Goal: Task Accomplishment & Management: Manage account settings

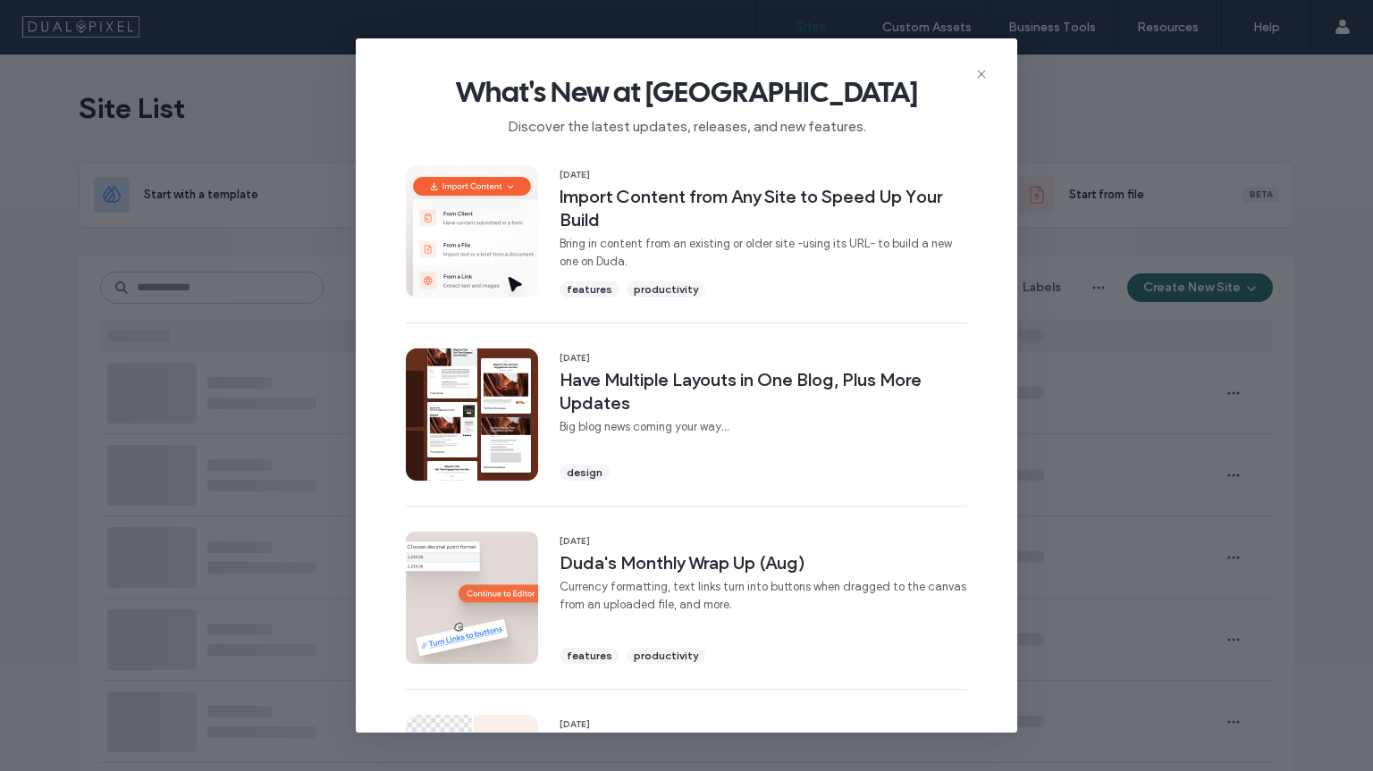
click at [982, 71] on icon at bounding box center [981, 74] width 14 height 14
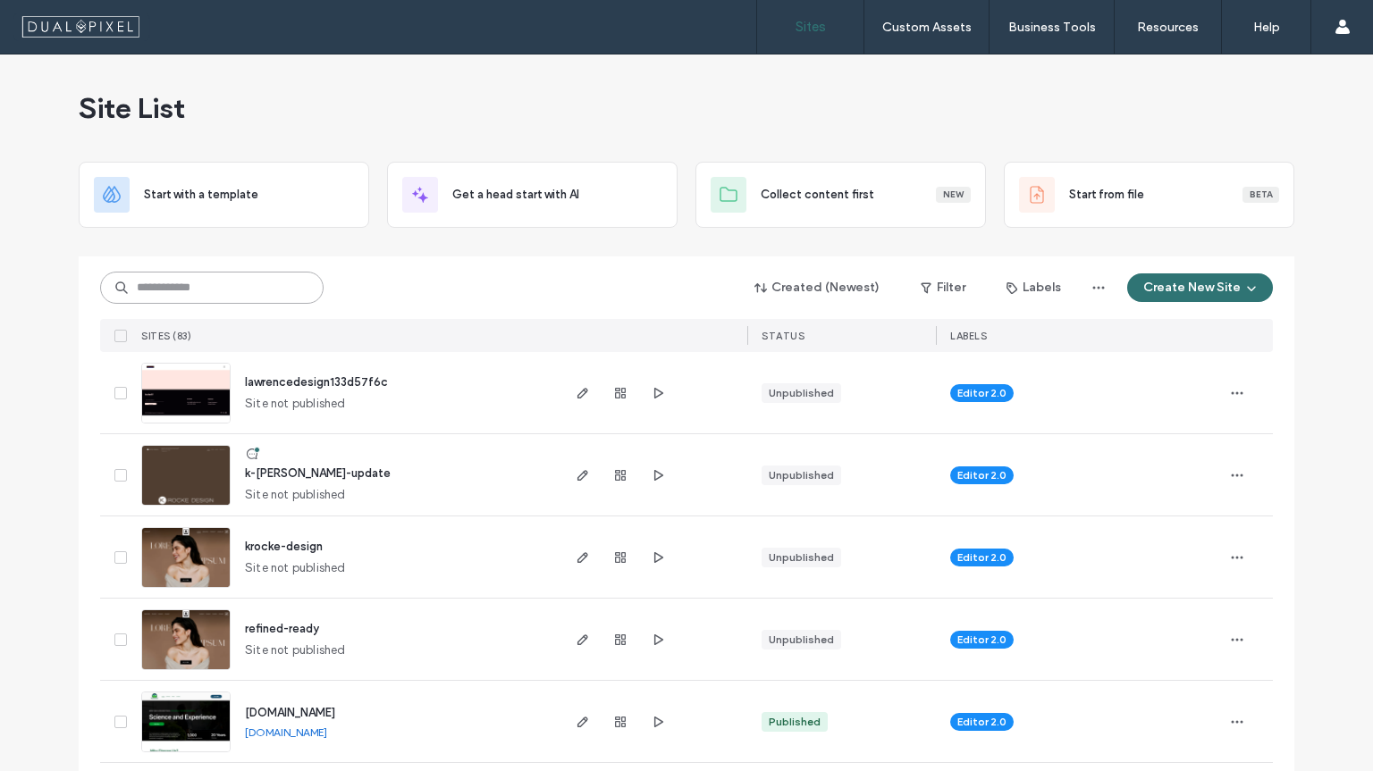
click at [241, 296] on input at bounding box center [211, 288] width 223 height 32
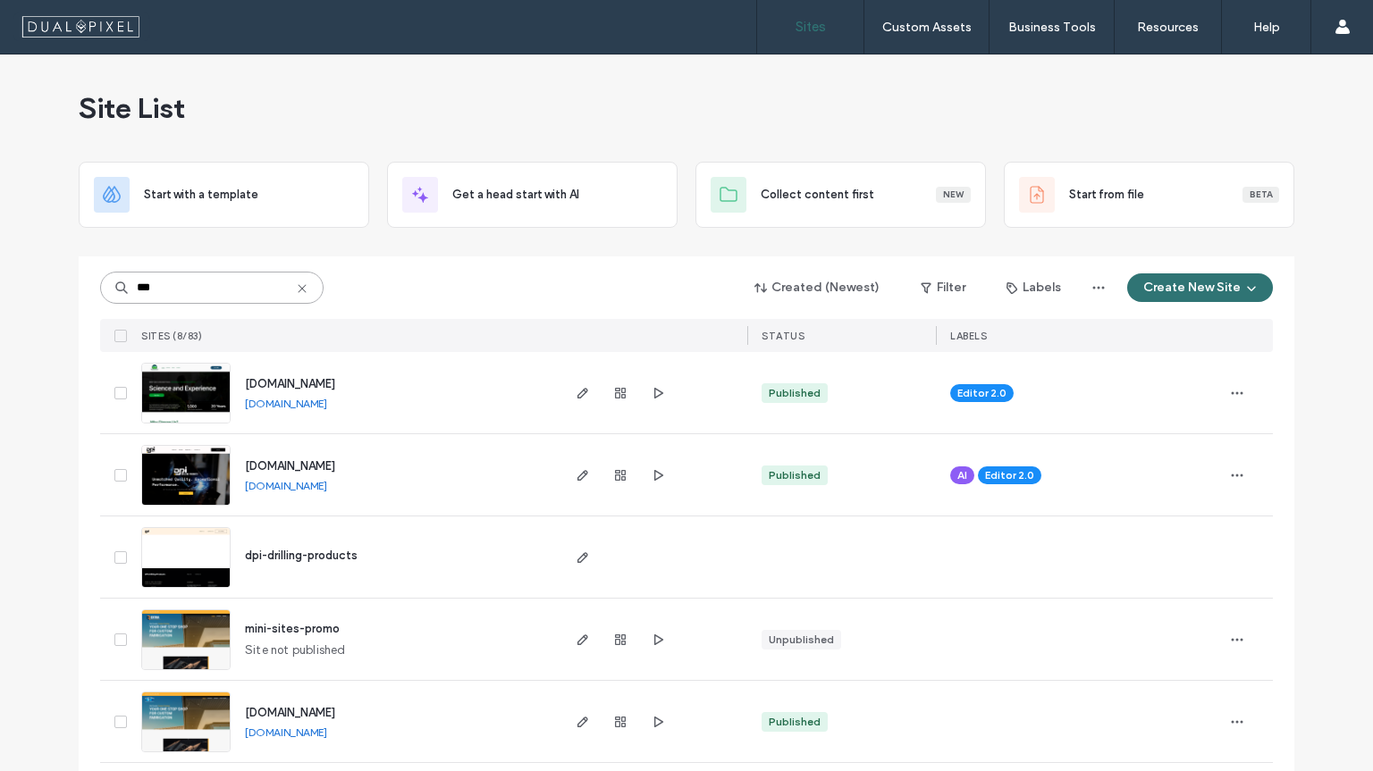
type input "***"
click at [335, 378] on span "[DOMAIN_NAME]" at bounding box center [290, 383] width 90 height 13
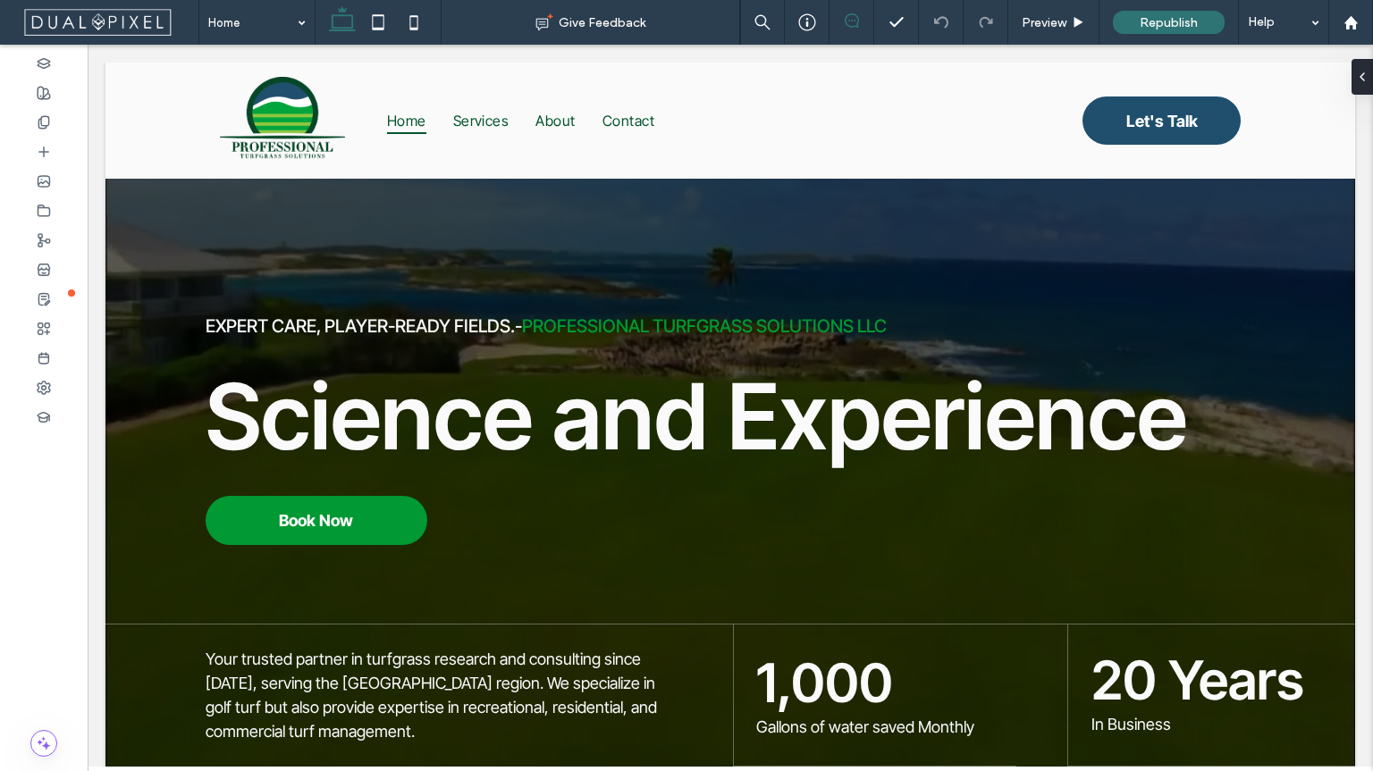
click at [849, 22] on icon at bounding box center [852, 20] width 14 height 14
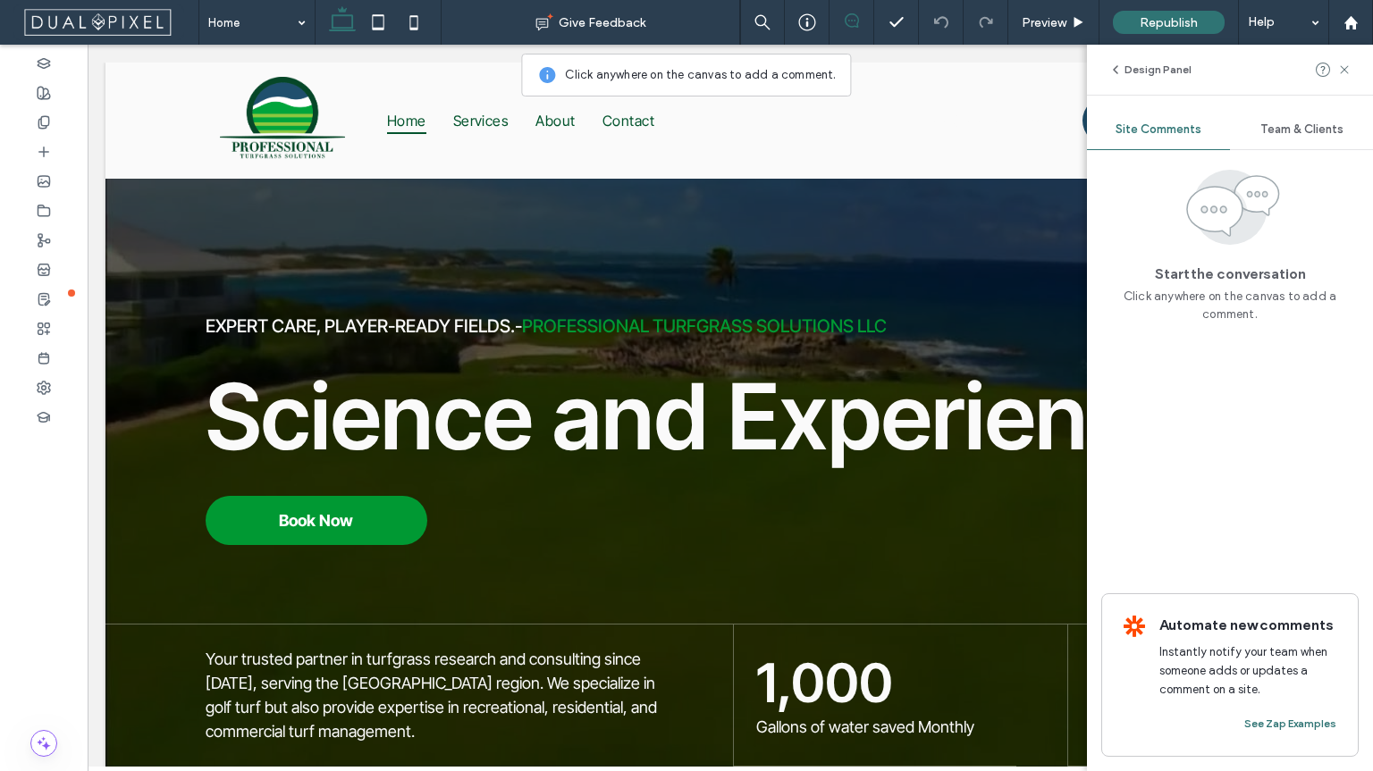
click at [1307, 134] on span "Team & Clients" at bounding box center [1301, 129] width 83 height 14
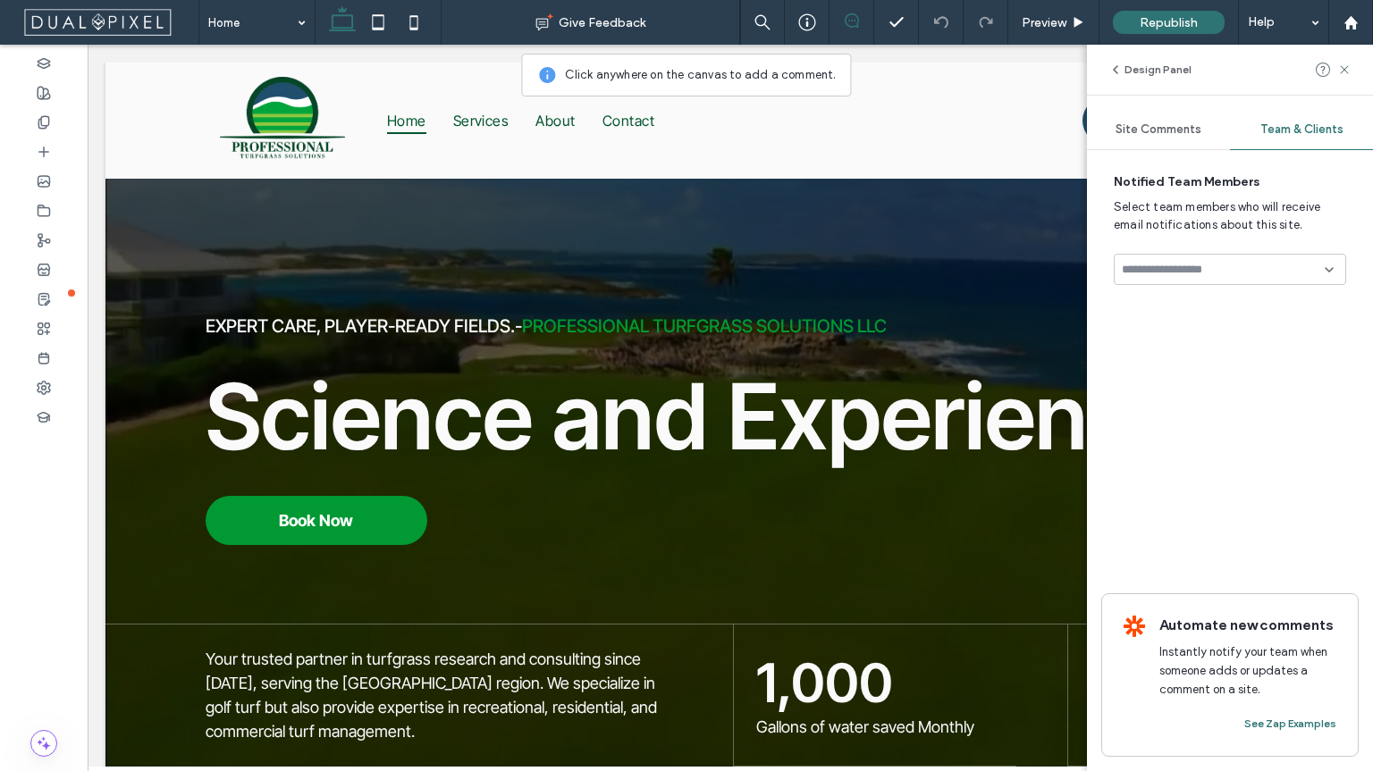
click at [1175, 128] on span "Site Comments" at bounding box center [1158, 129] width 86 height 14
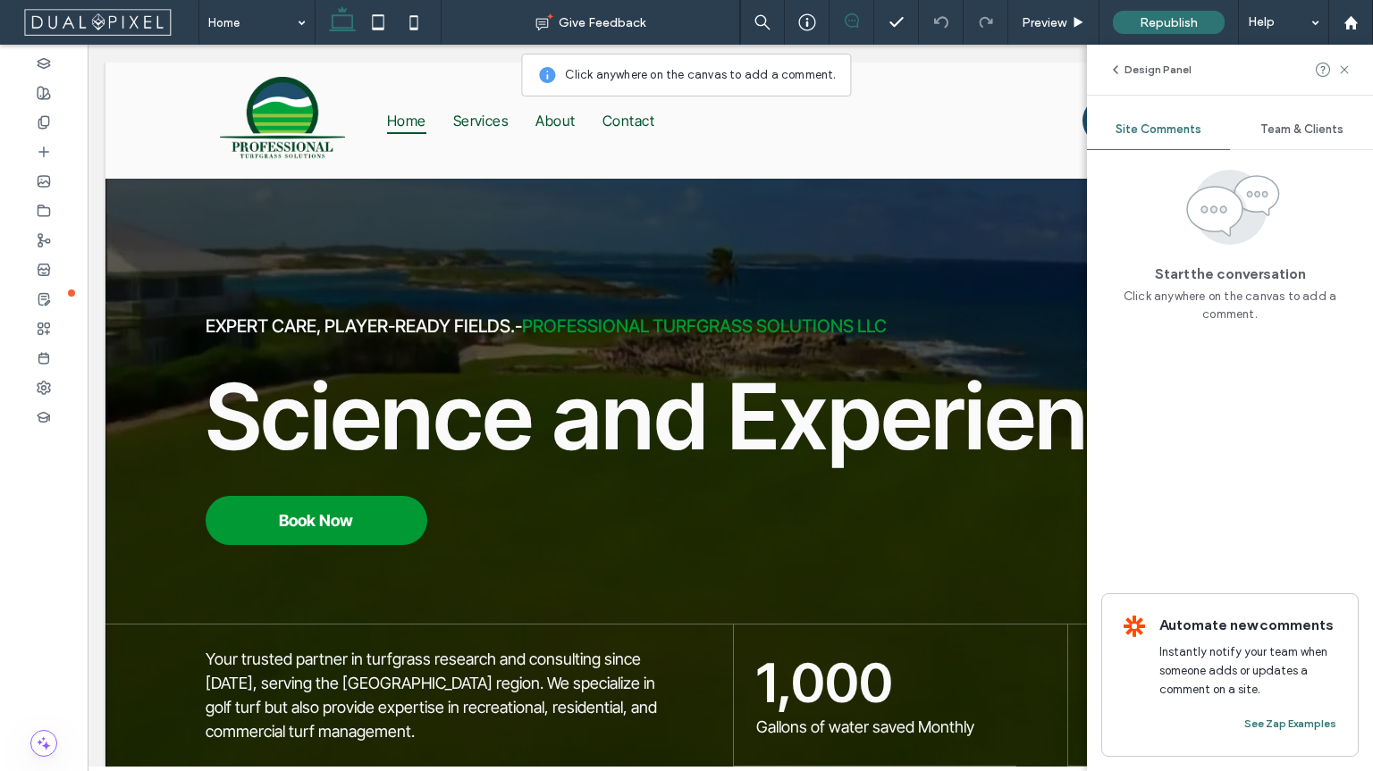
click at [1305, 125] on span "Team & Clients" at bounding box center [1301, 129] width 83 height 14
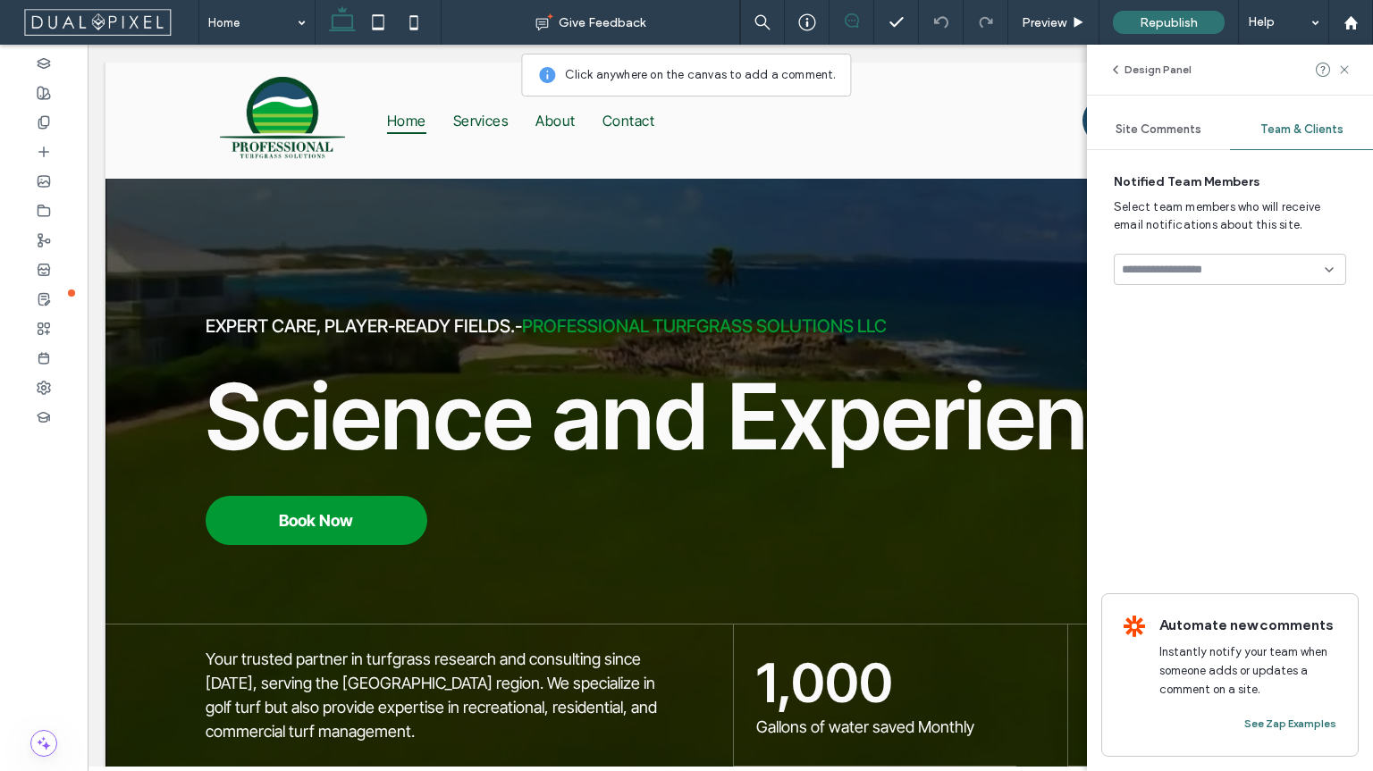
click at [1171, 130] on span "Site Comments" at bounding box center [1158, 129] width 86 height 14
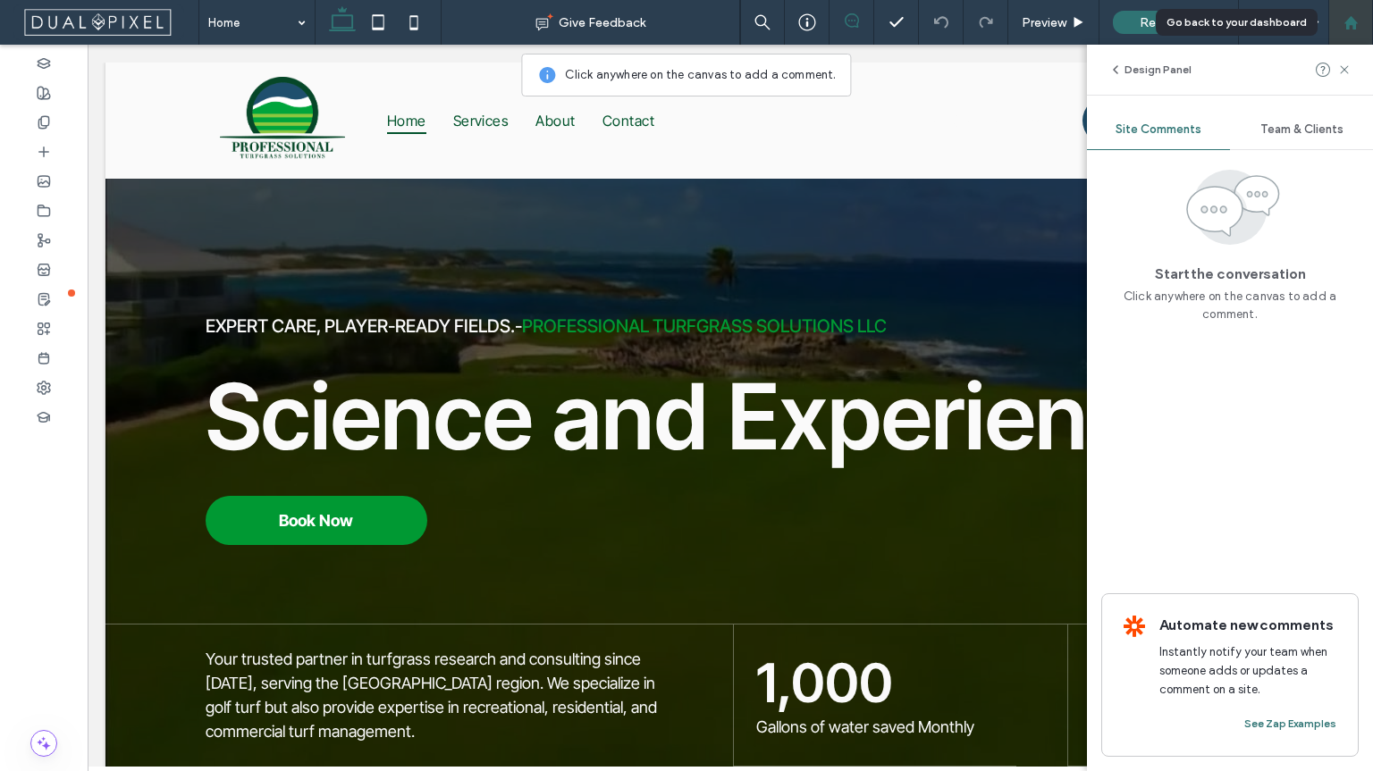
click at [1347, 32] on div at bounding box center [1350, 22] width 45 height 45
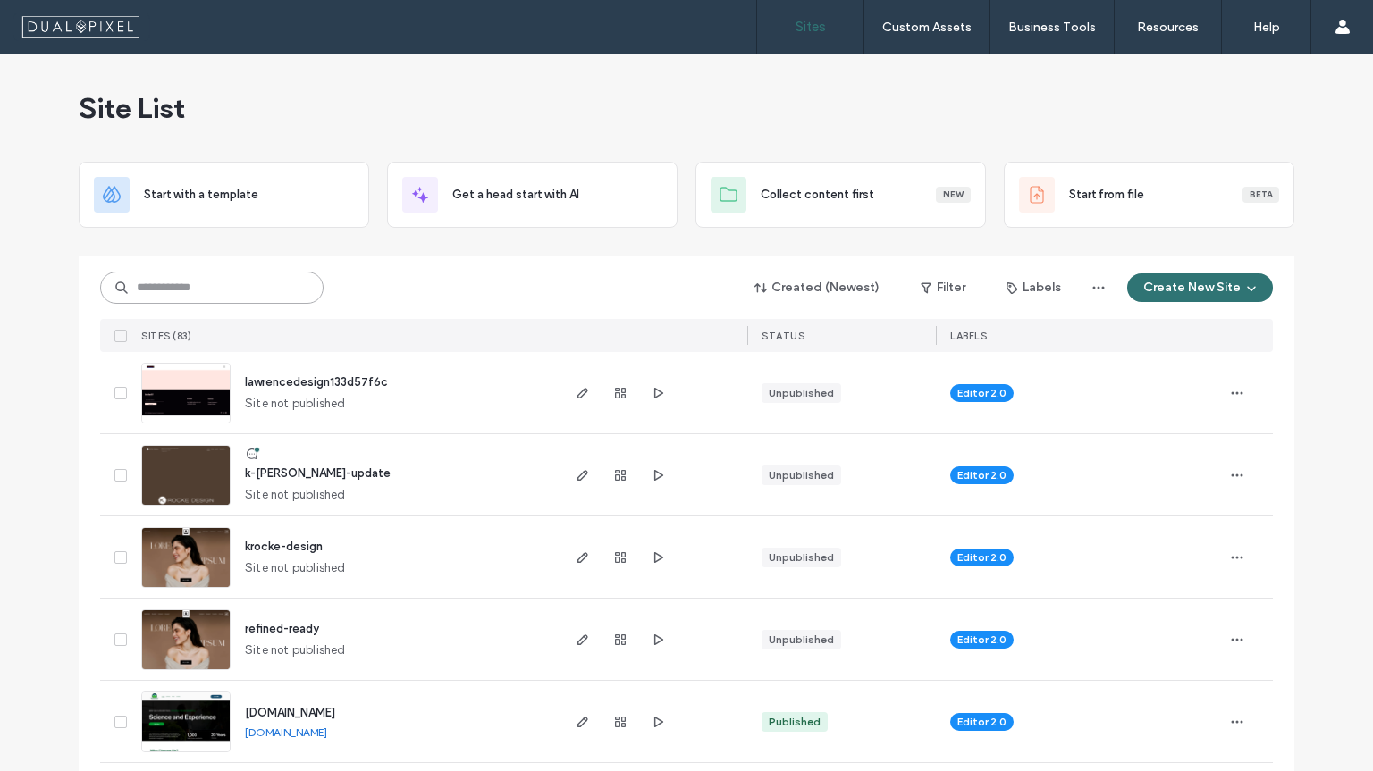
click at [224, 289] on input at bounding box center [211, 288] width 223 height 32
type input "***"
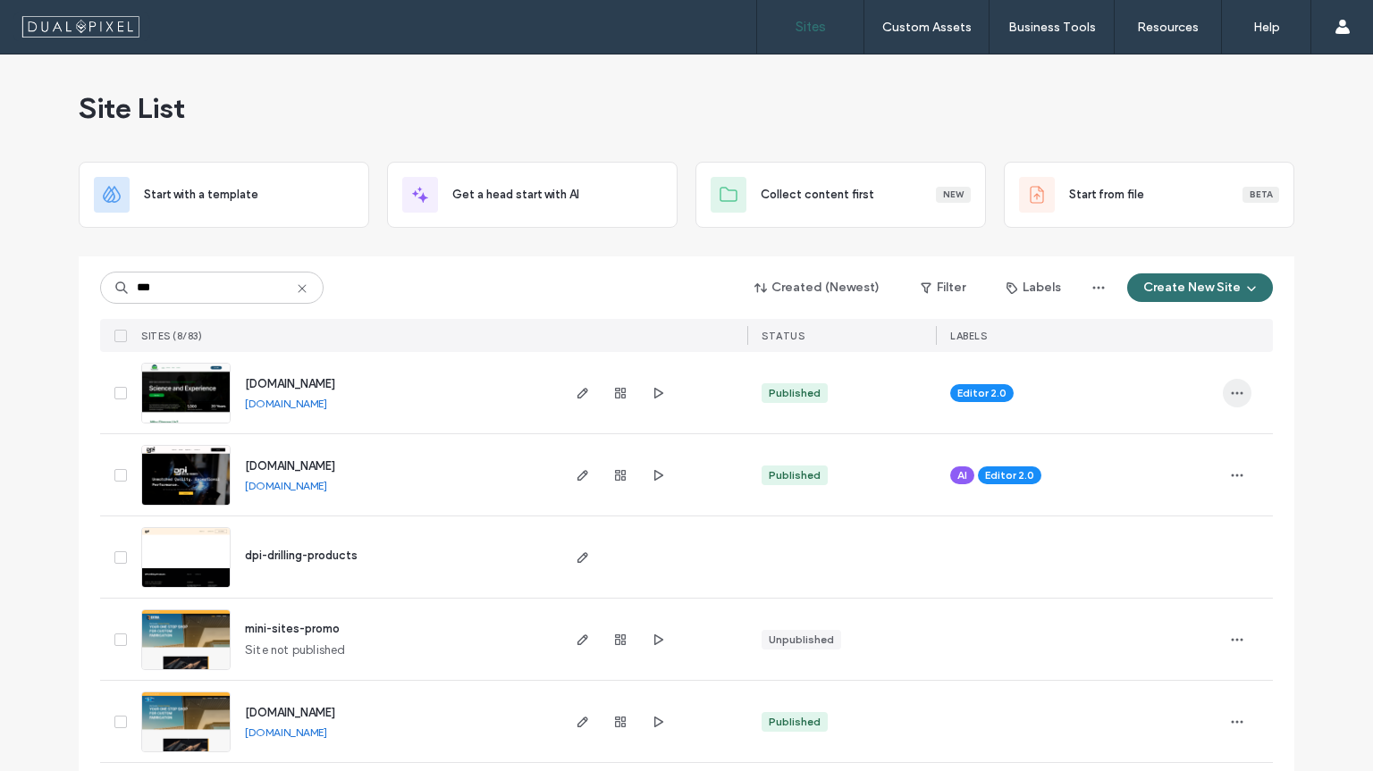
click at [1230, 390] on icon "button" at bounding box center [1237, 393] width 14 height 14
click at [915, 119] on div "Site List" at bounding box center [686, 108] width 1215 height 107
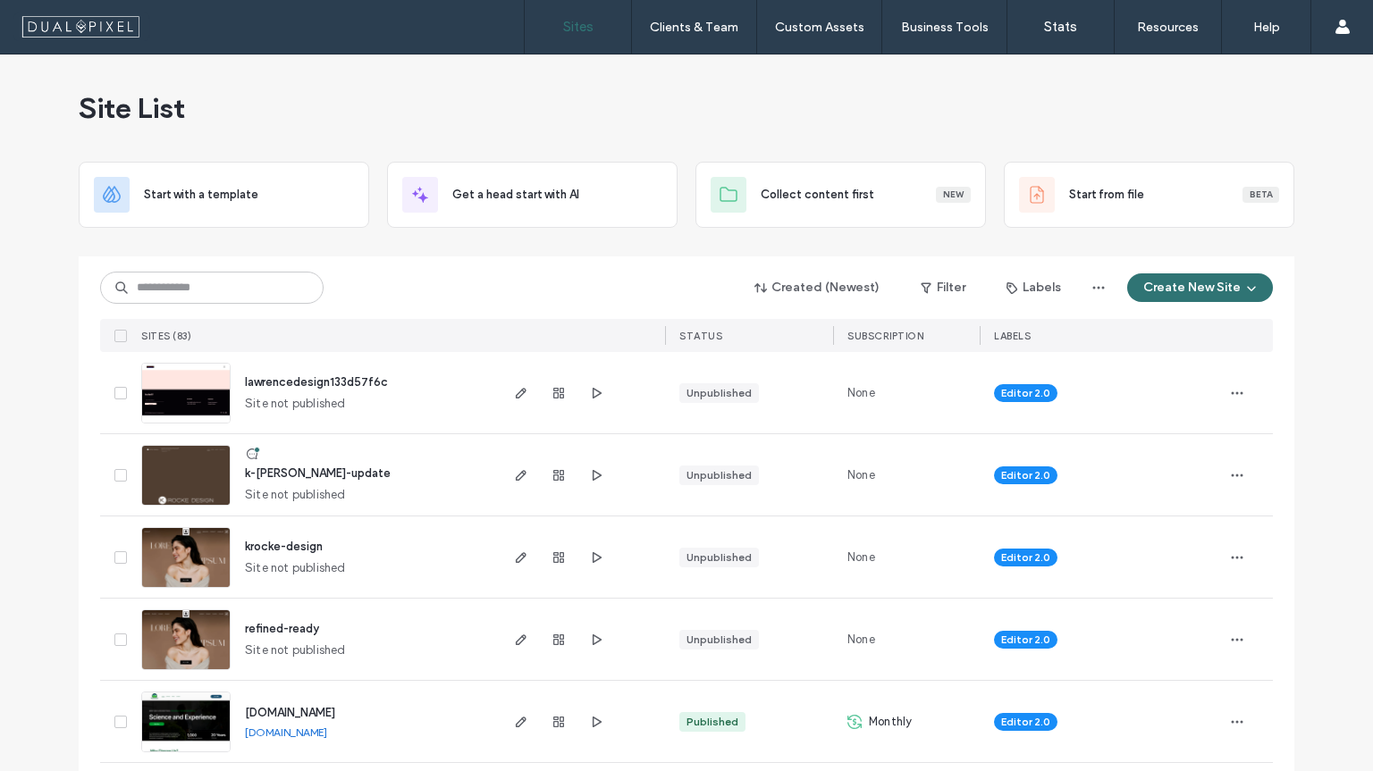
click at [667, 30] on label "Clients & Team" at bounding box center [694, 27] width 88 height 15
click at [698, 70] on label "Client Management" at bounding box center [697, 72] width 105 height 13
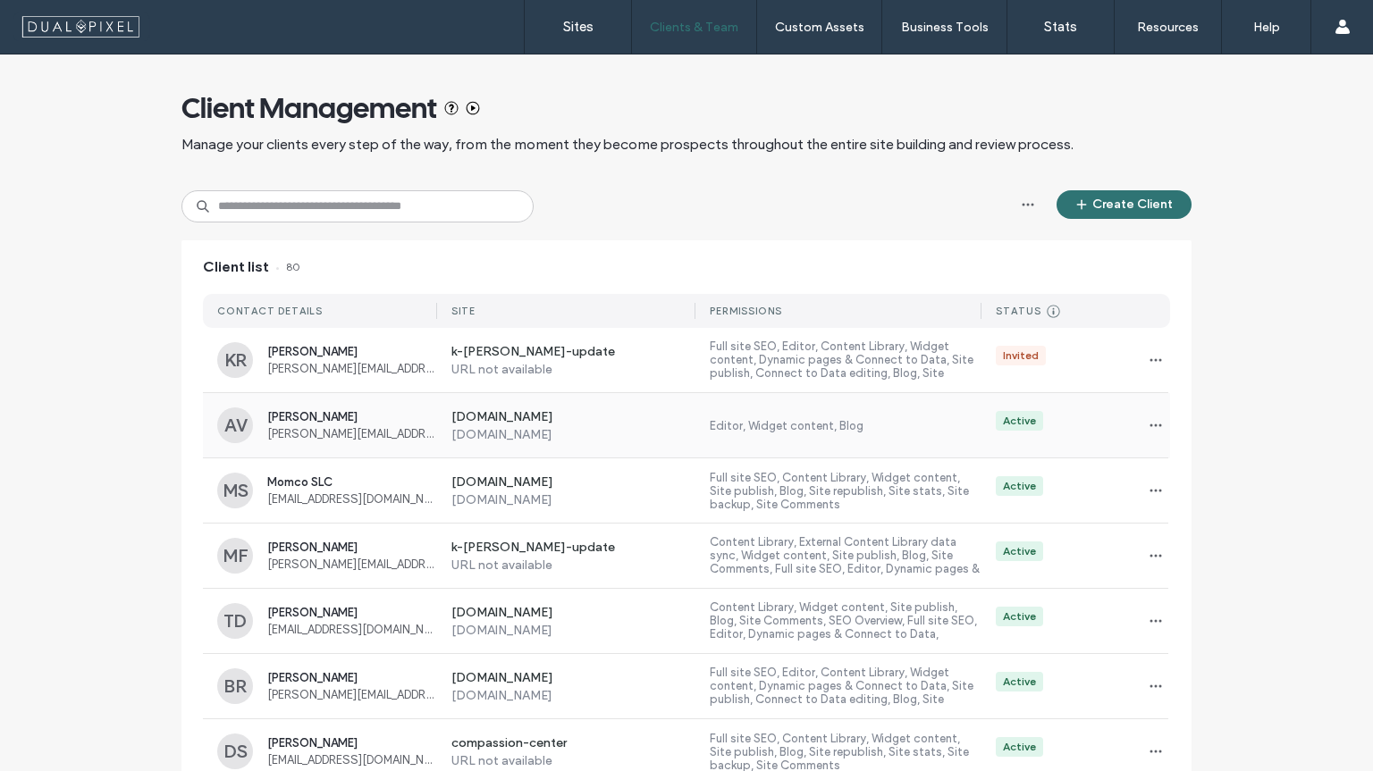
click at [1112, 433] on div "Active" at bounding box center [1075, 425] width 189 height 29
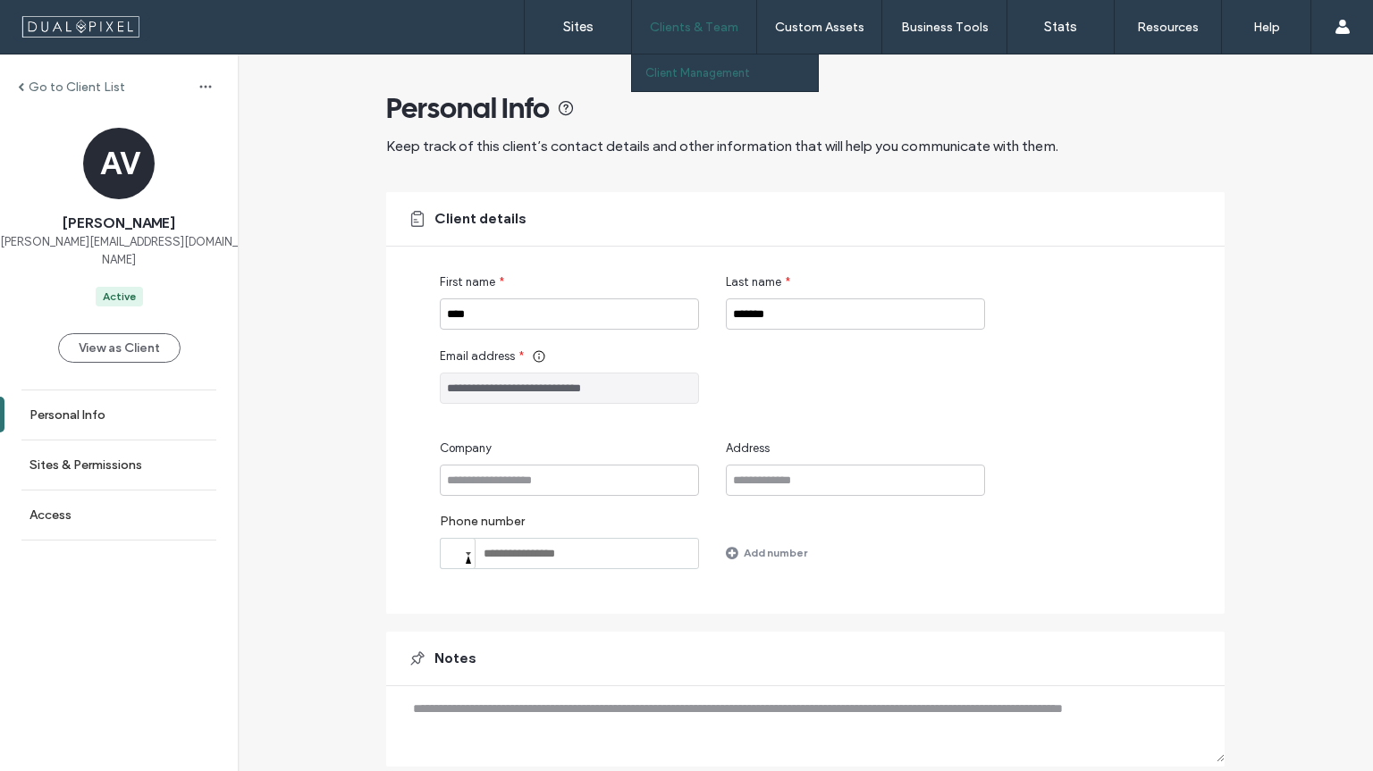
click at [682, 21] on label "Clients & Team" at bounding box center [694, 27] width 88 height 15
click at [687, 61] on link "Client Management" at bounding box center [731, 73] width 172 height 37
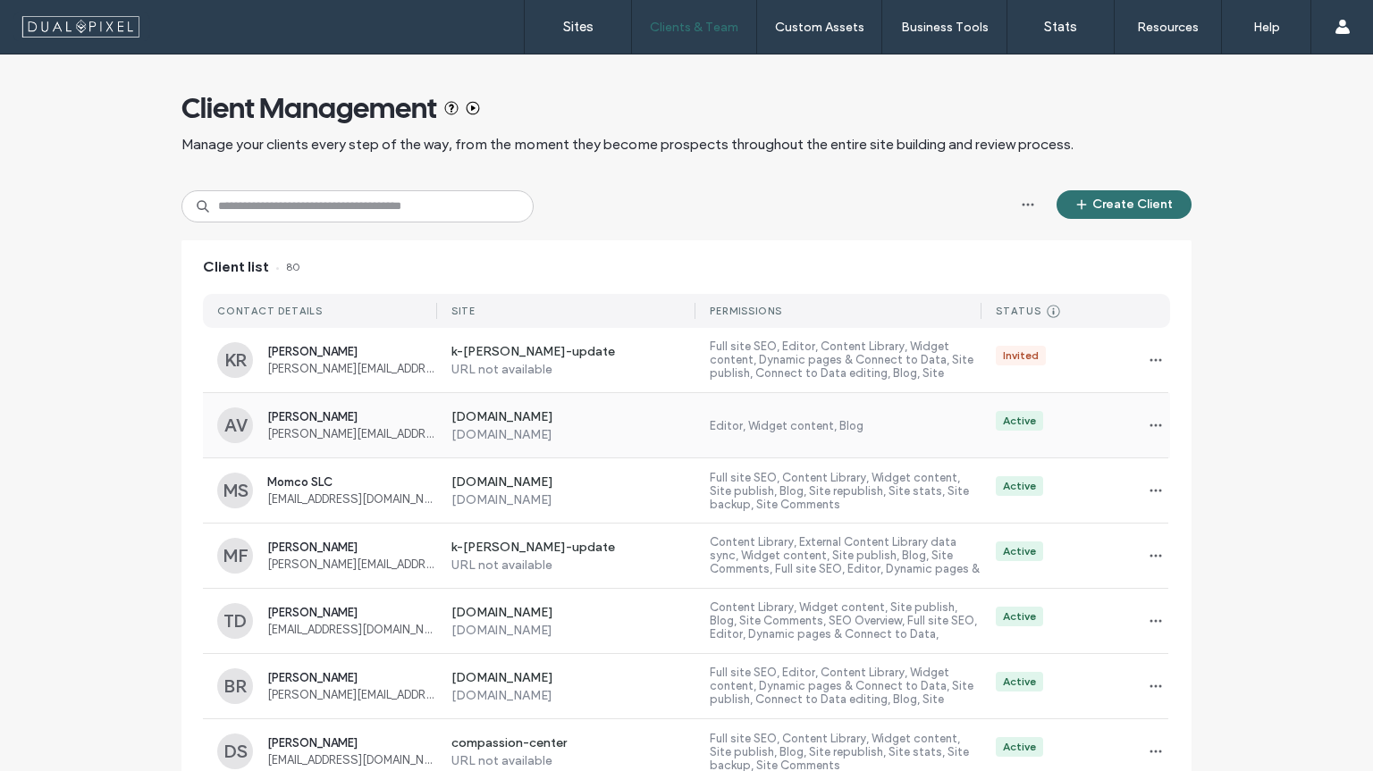
click at [518, 424] on label "[DOMAIN_NAME]" at bounding box center [573, 418] width 245 height 18
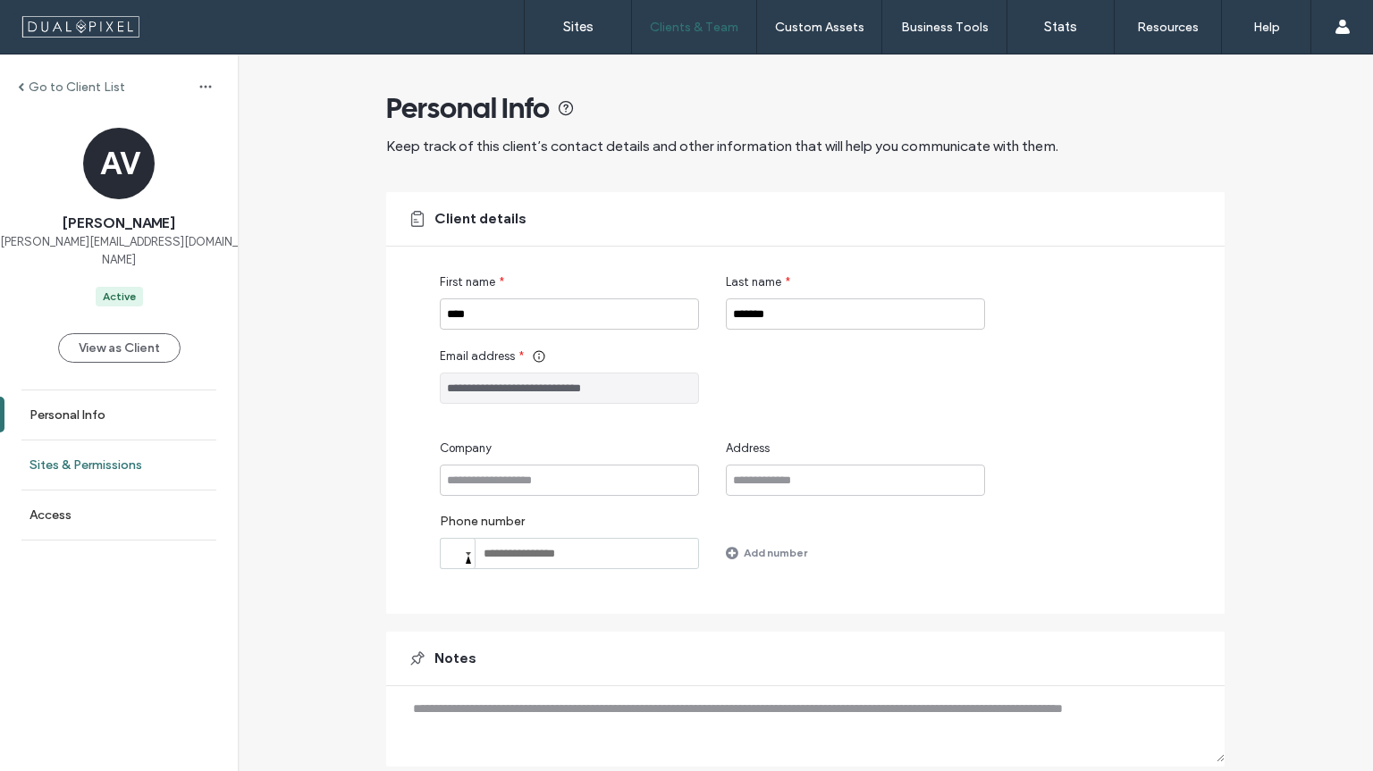
click at [158, 450] on link "Sites & Permissions" at bounding box center [119, 465] width 238 height 49
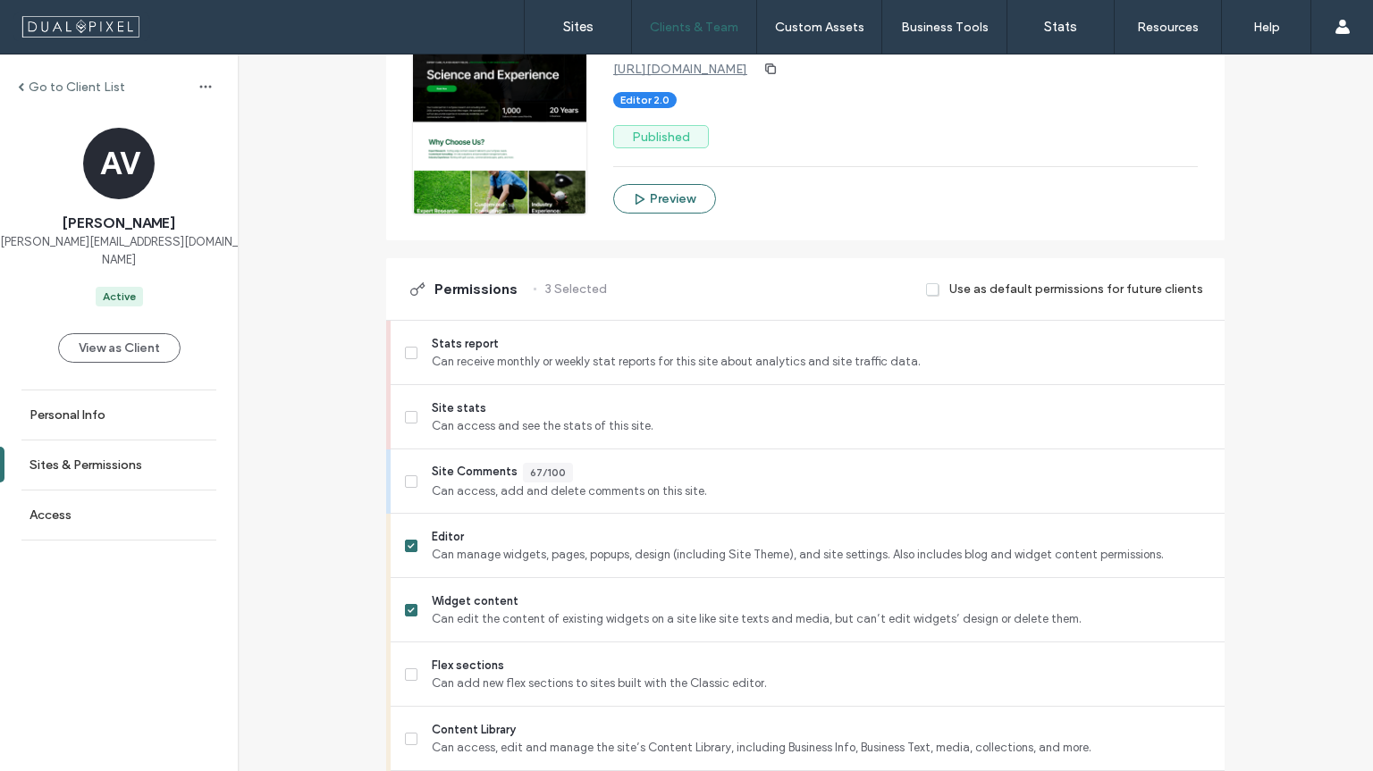
scroll to position [307, 0]
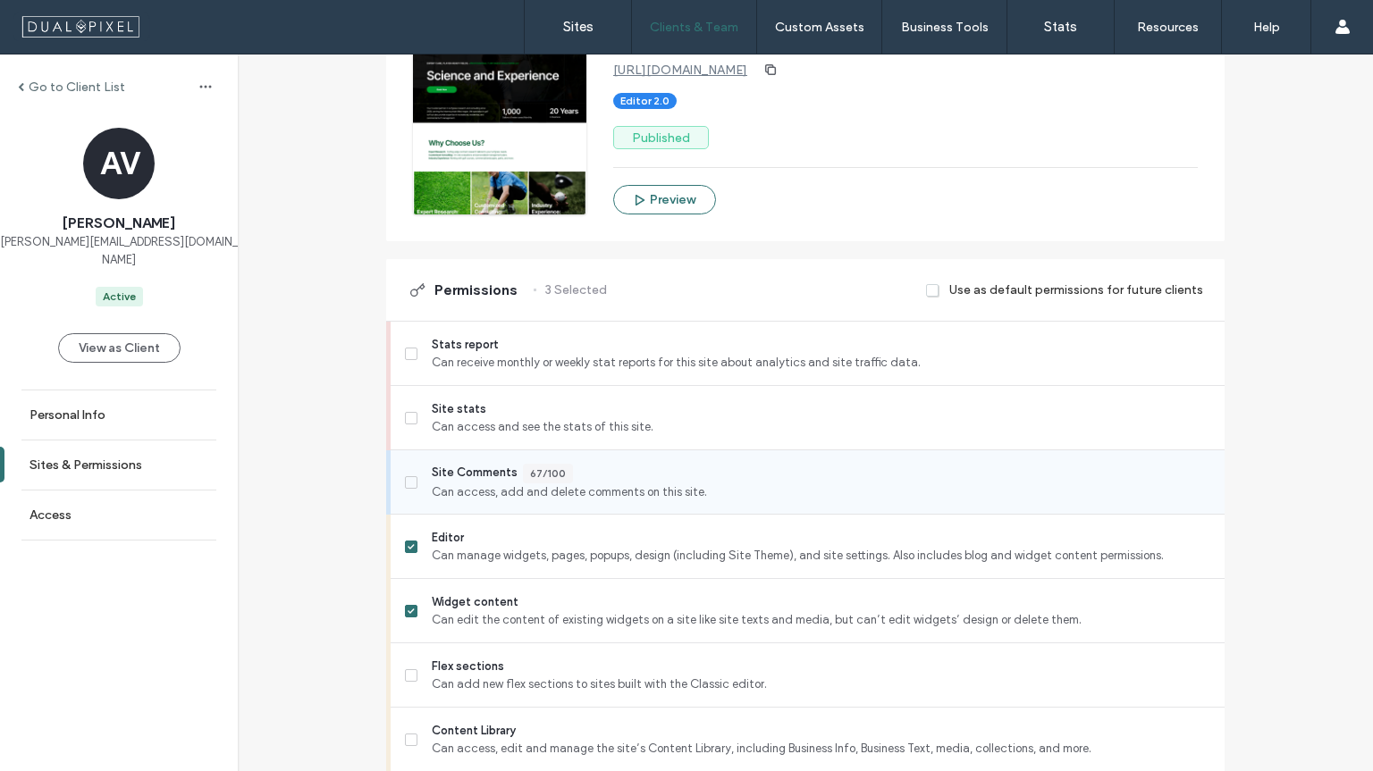
click at [408, 480] on icon at bounding box center [411, 482] width 7 height 5
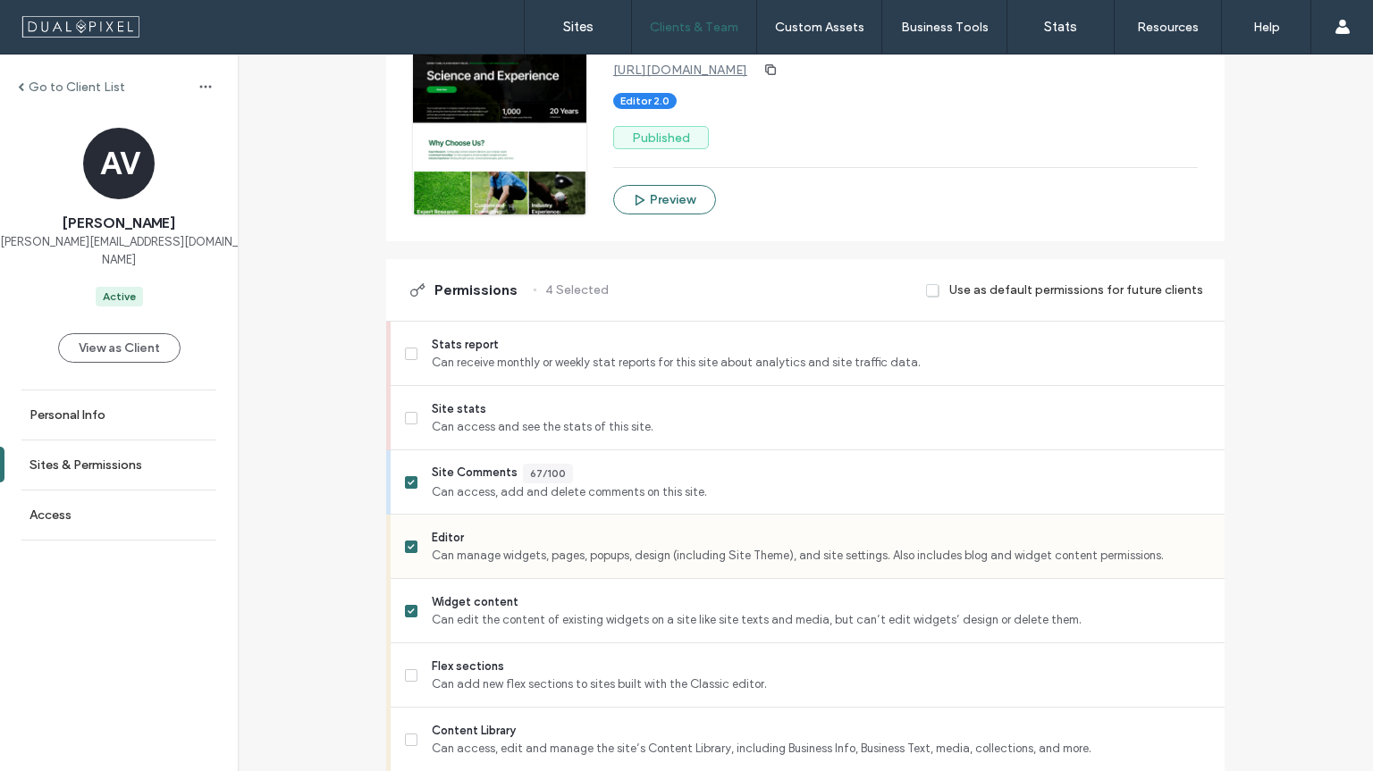
click at [408, 549] on icon at bounding box center [411, 546] width 7 height 5
click at [405, 616] on span at bounding box center [411, 611] width 13 height 13
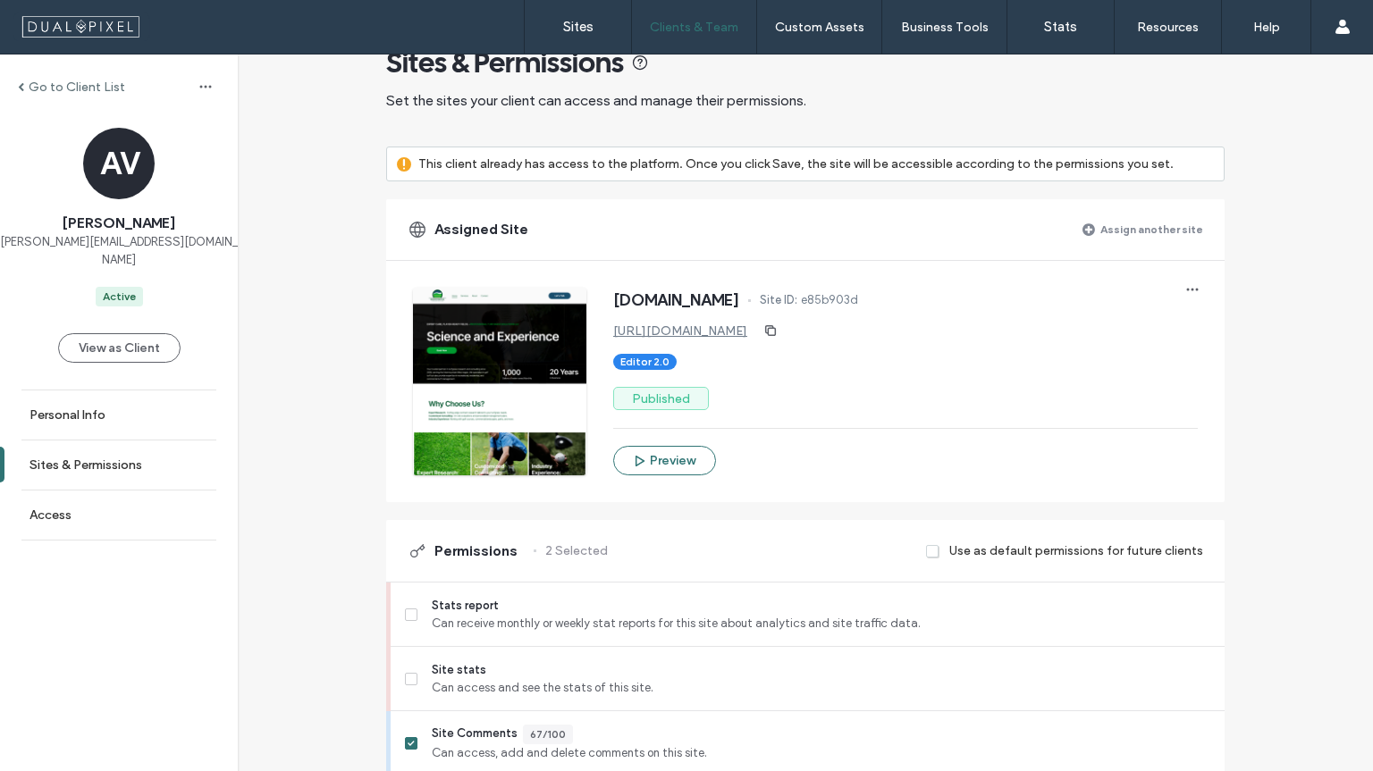
scroll to position [0, 0]
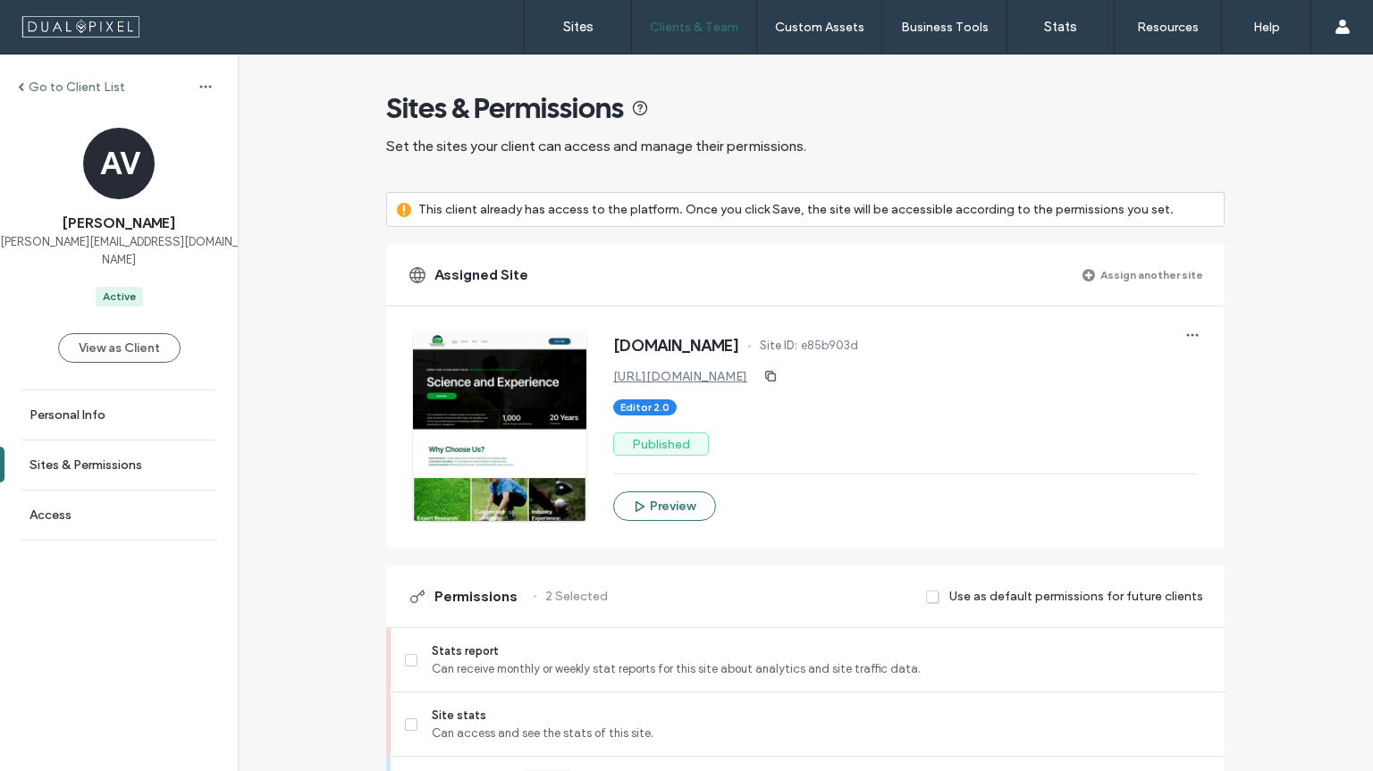
click at [26, 82] on div "Go to Client List" at bounding box center [71, 87] width 107 height 15
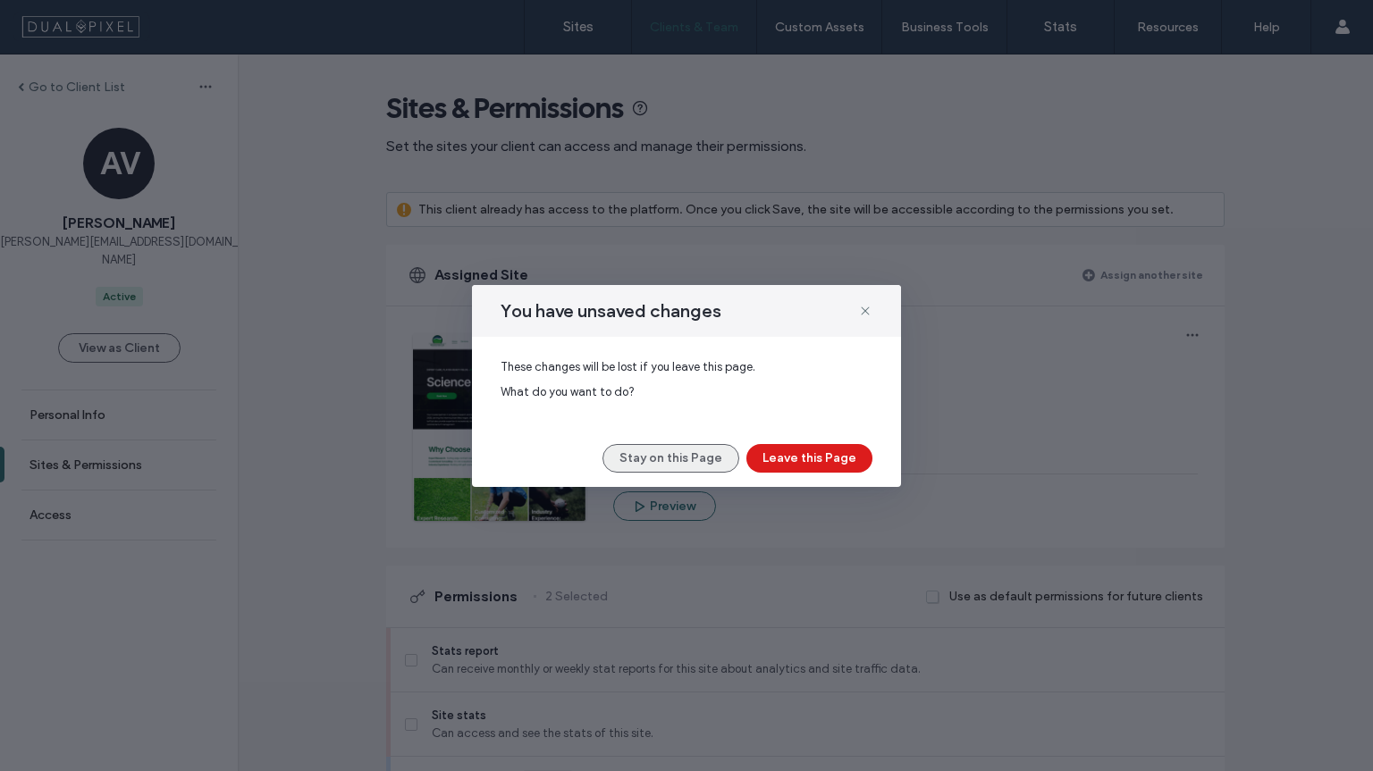
click at [648, 450] on button "Stay on this Page" at bounding box center [670, 458] width 137 height 29
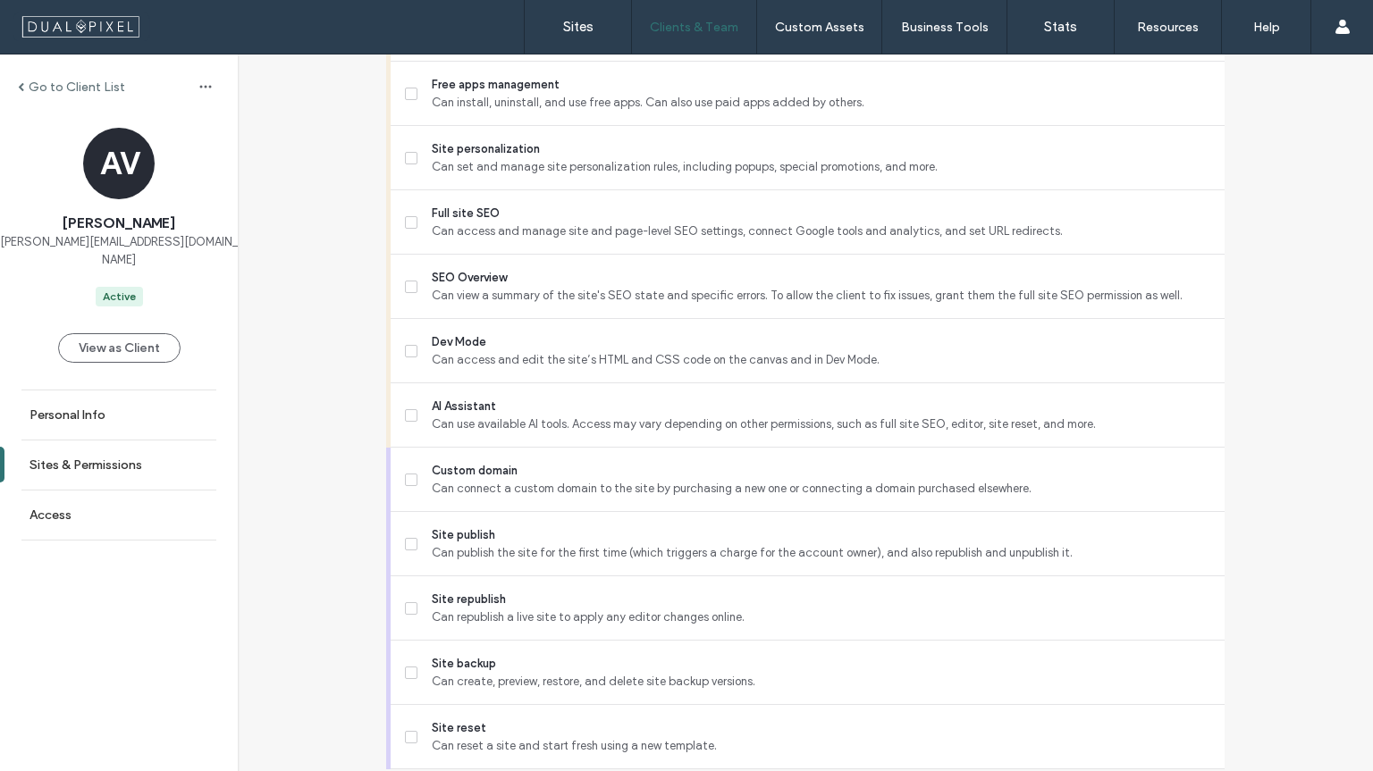
scroll to position [1531, 0]
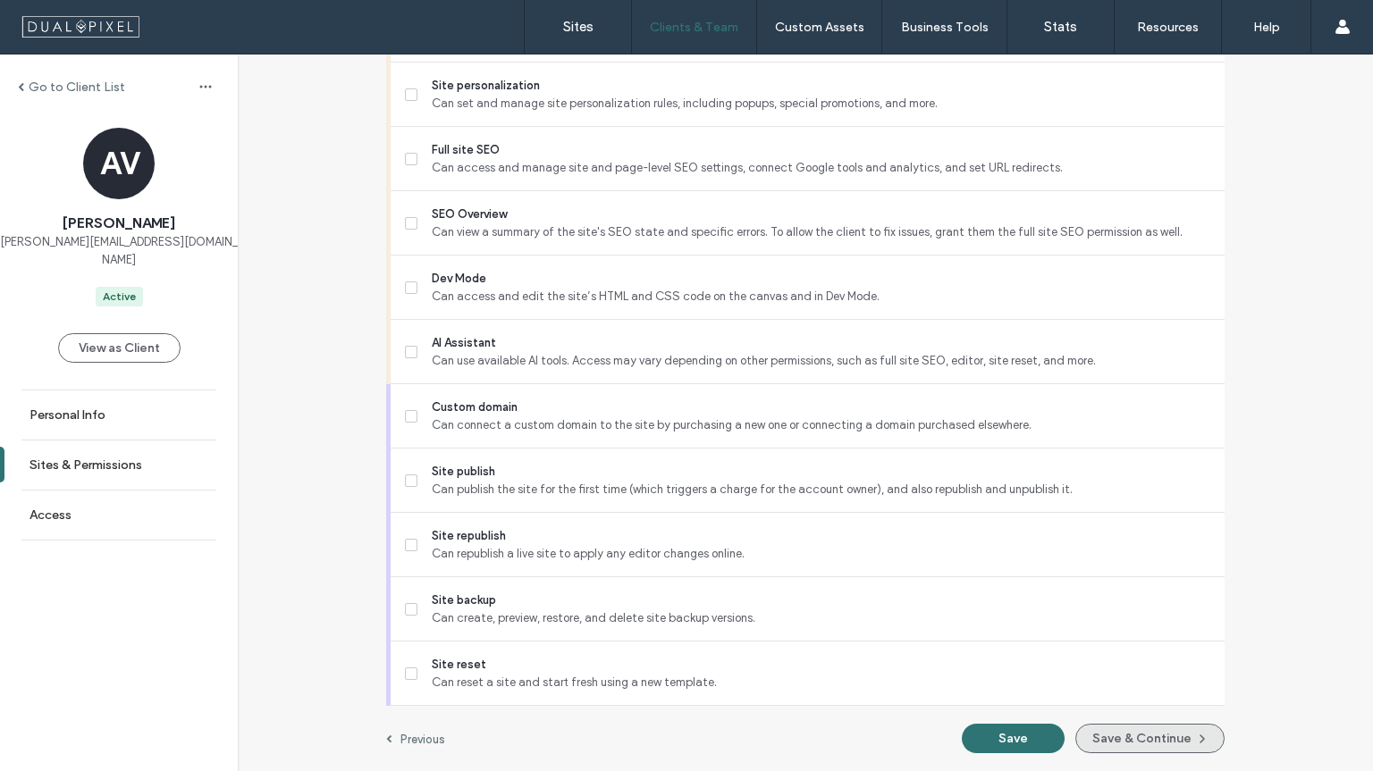
click at [1108, 741] on button "Save & Continue" at bounding box center [1149, 738] width 149 height 29
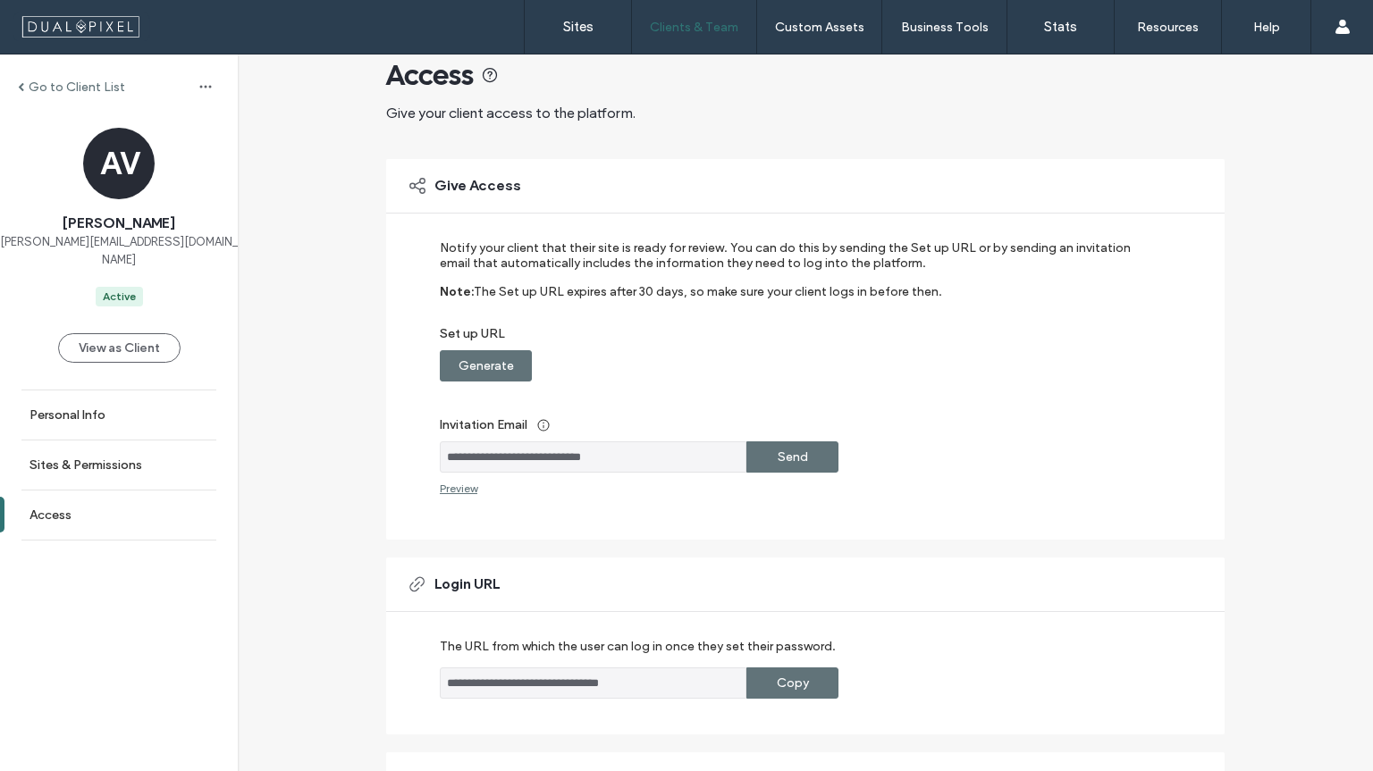
scroll to position [252, 0]
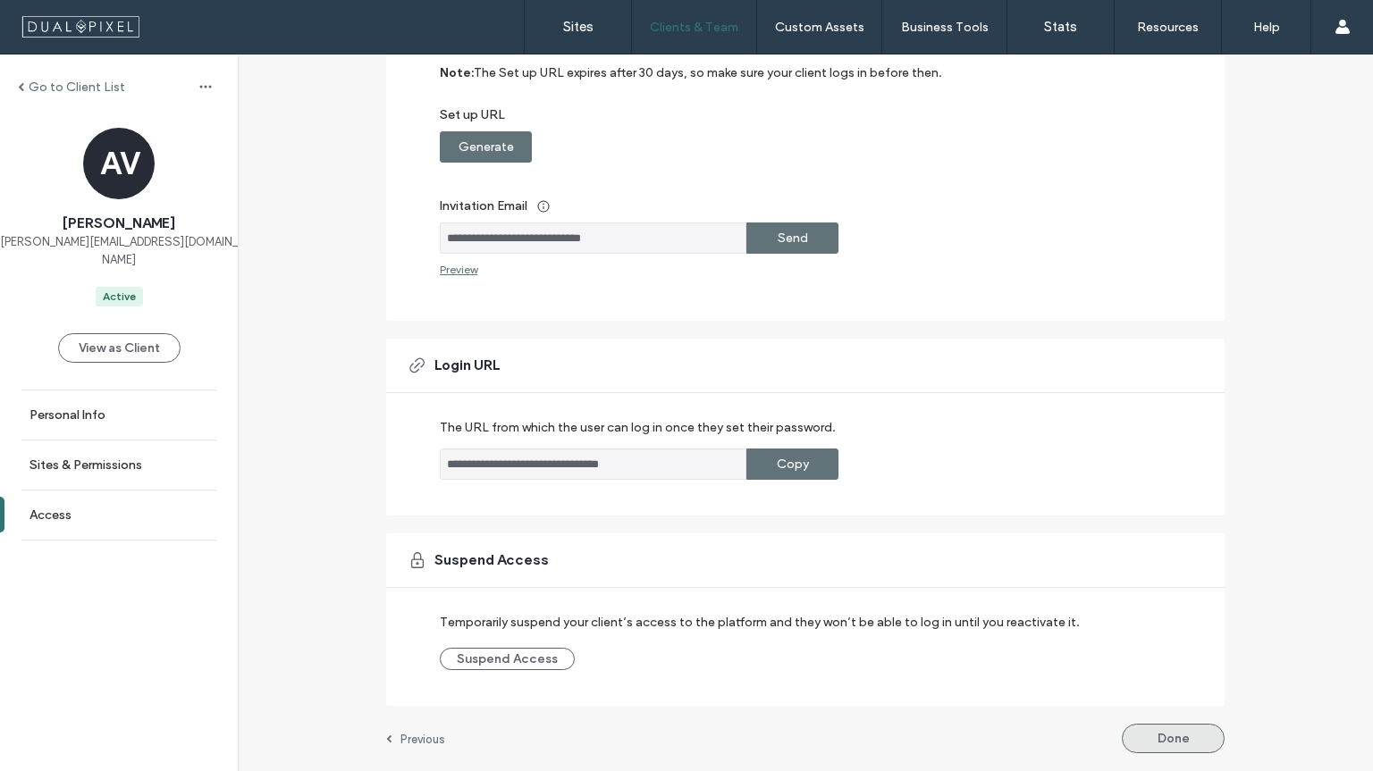
click at [1173, 735] on button "Done" at bounding box center [1173, 738] width 103 height 29
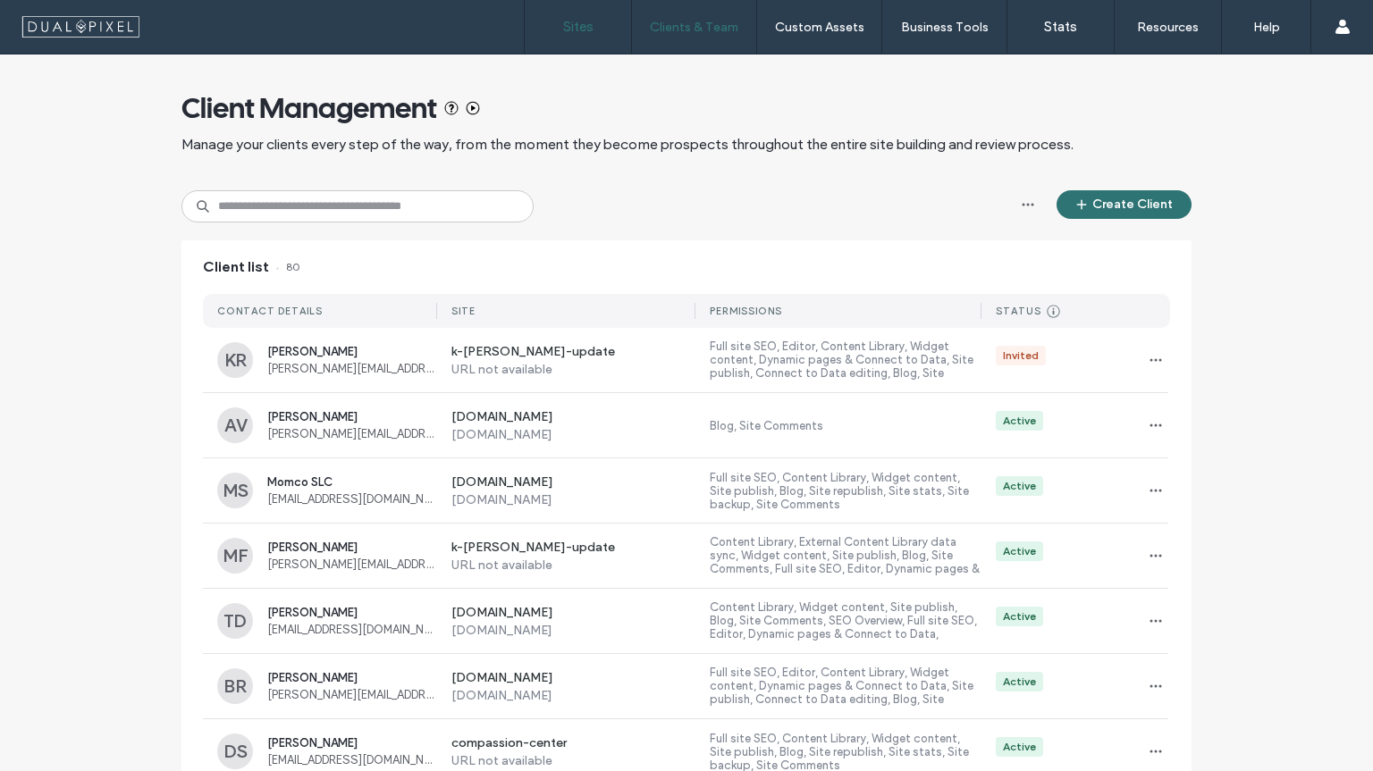
click at [581, 22] on label "Sites" at bounding box center [578, 27] width 30 height 16
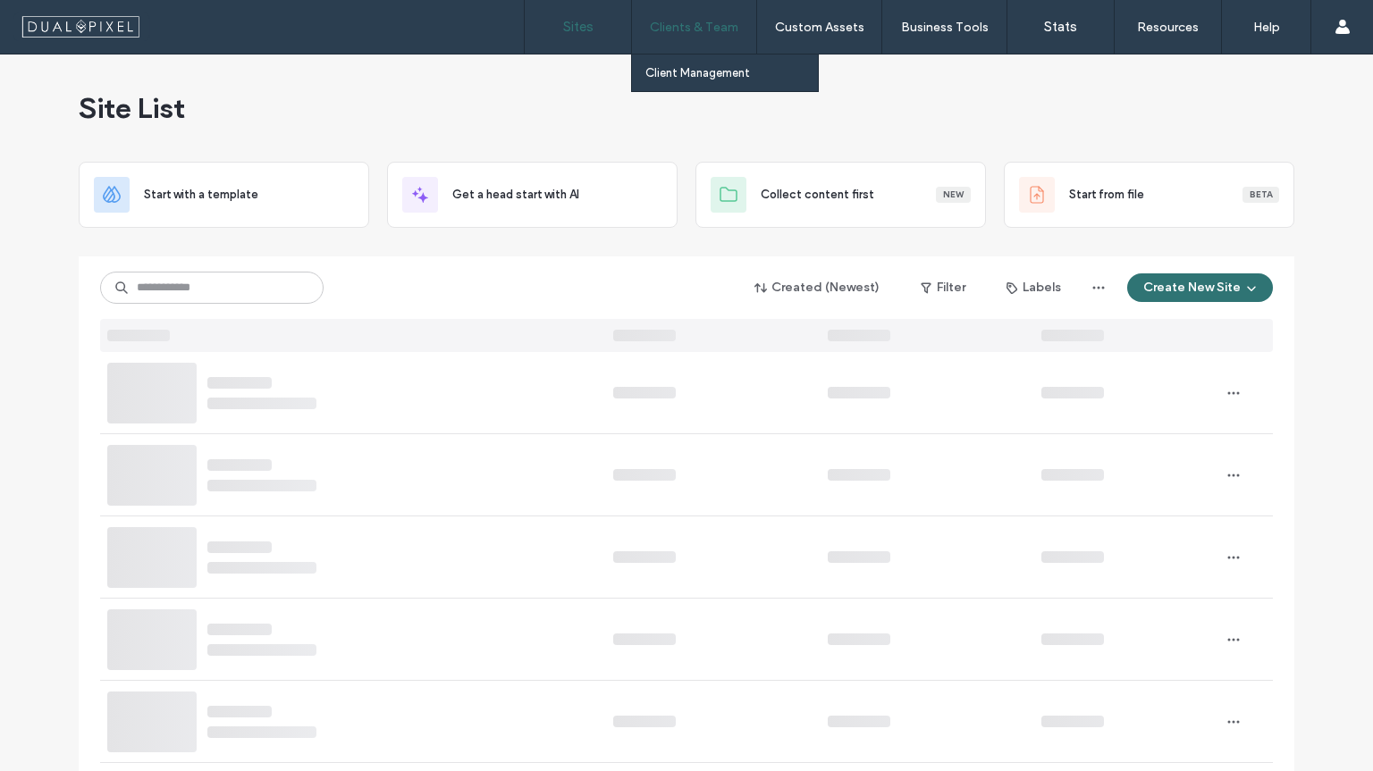
click at [688, 27] on label "Clients & Team" at bounding box center [694, 27] width 88 height 15
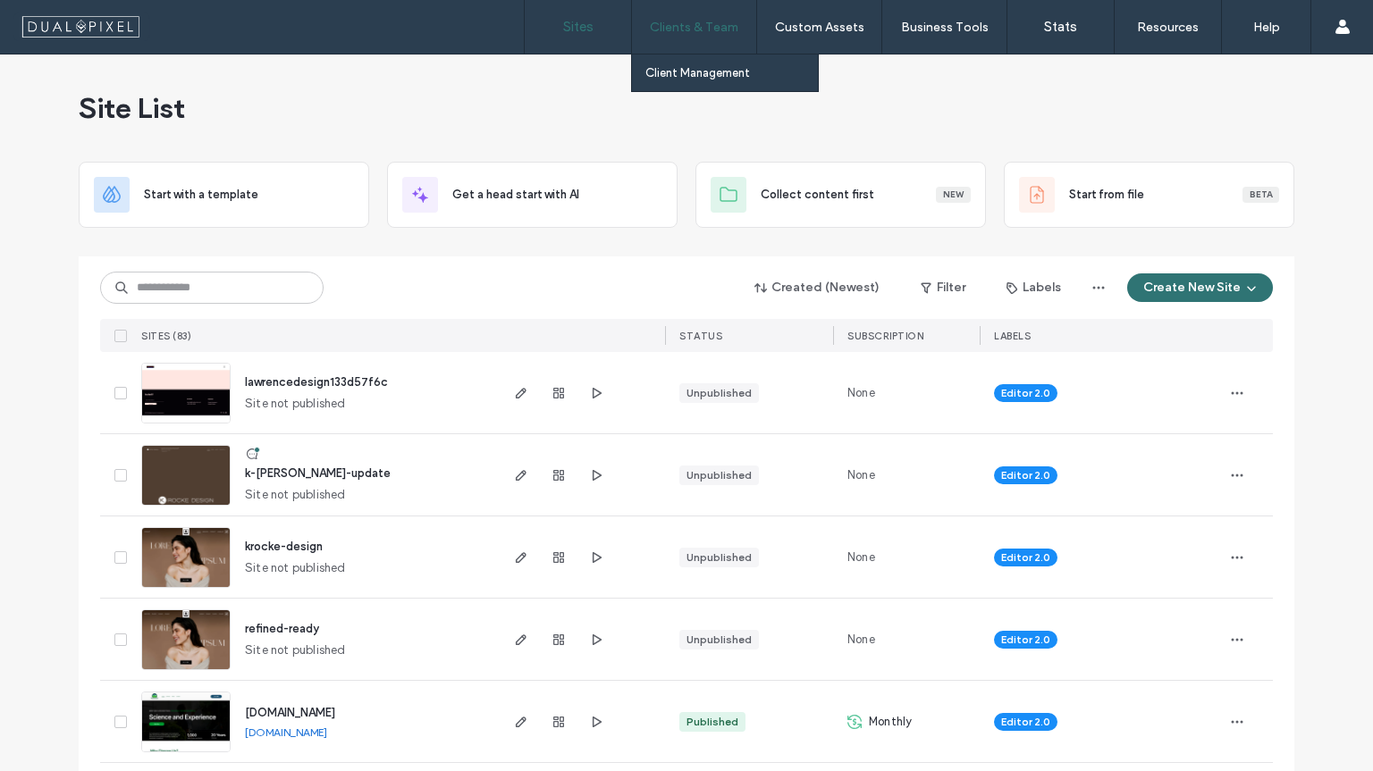
click at [691, 34] on label "Clients & Team" at bounding box center [694, 27] width 88 height 15
click at [690, 73] on label "Client Management" at bounding box center [697, 72] width 105 height 13
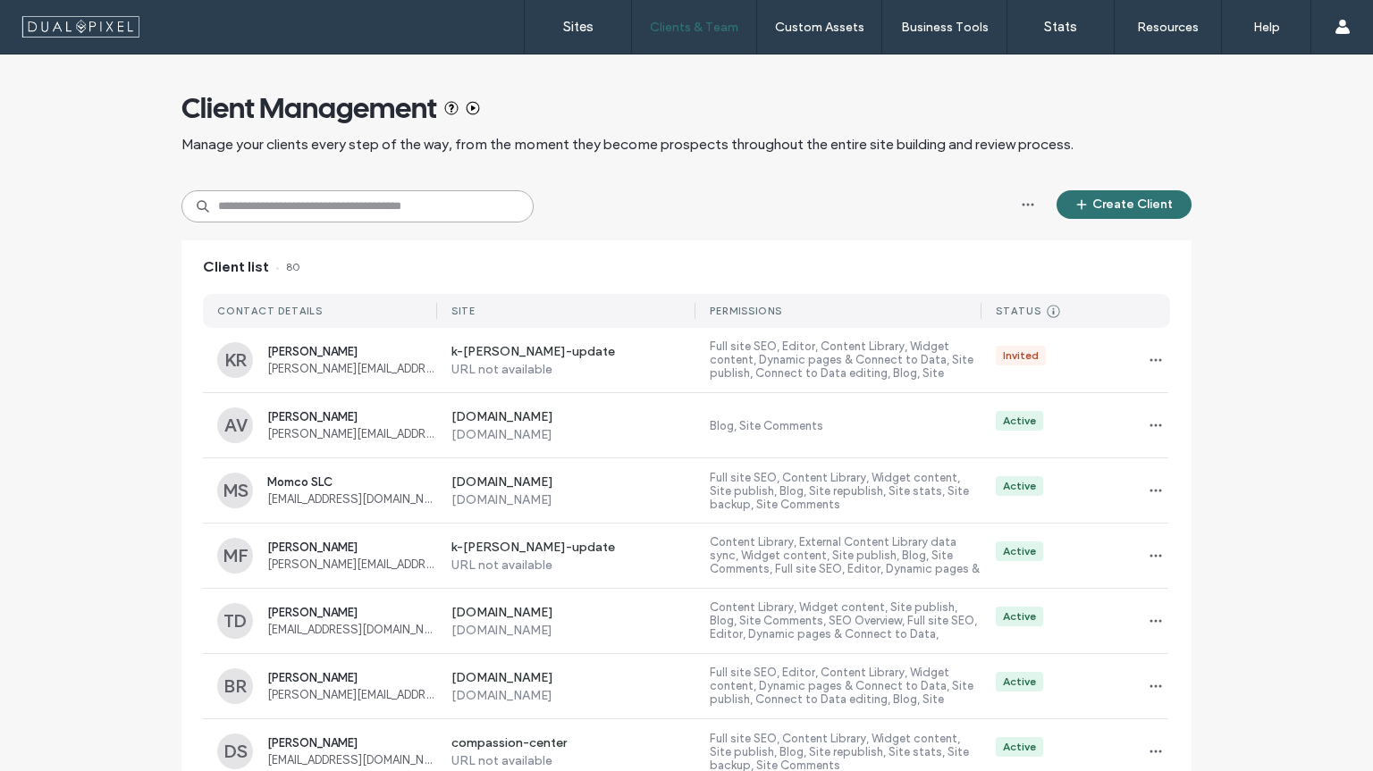
click at [268, 209] on input at bounding box center [357, 206] width 352 height 32
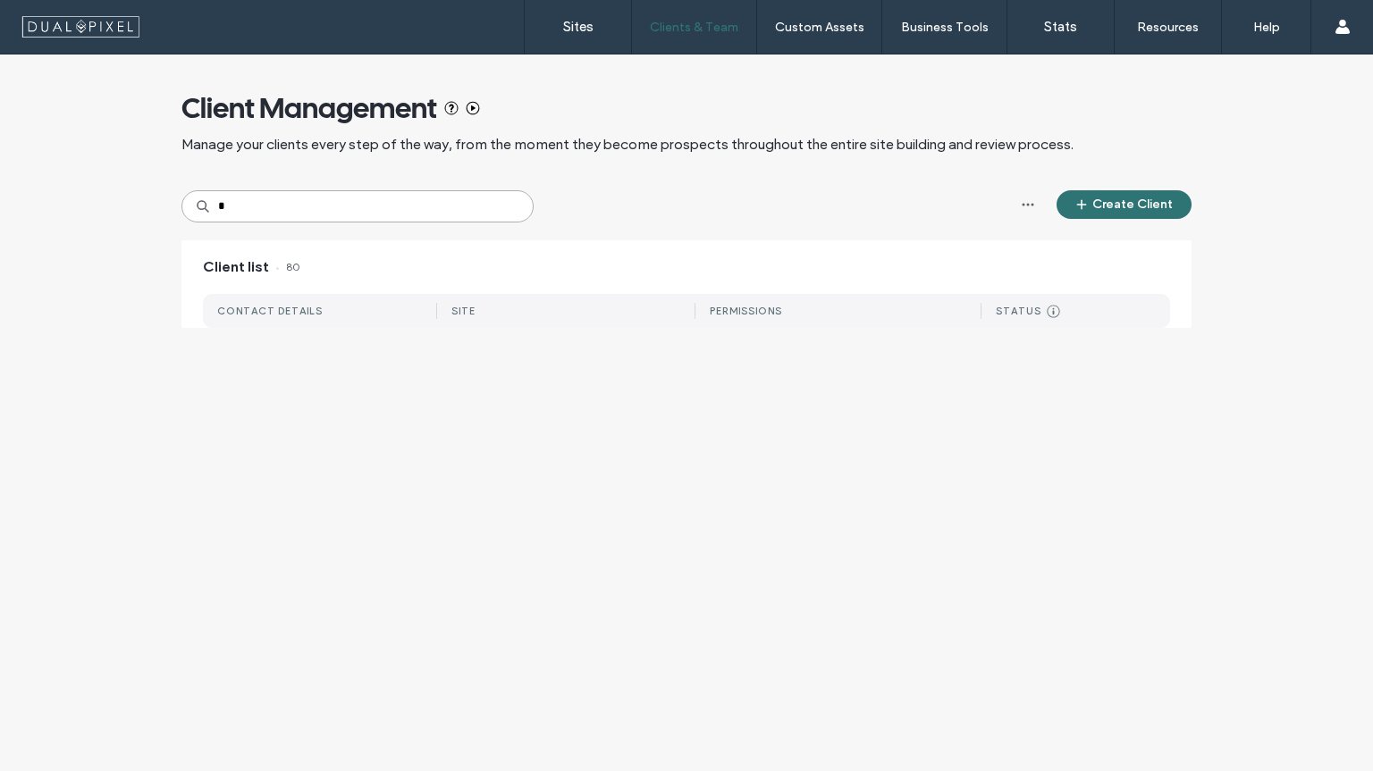
type input "*"
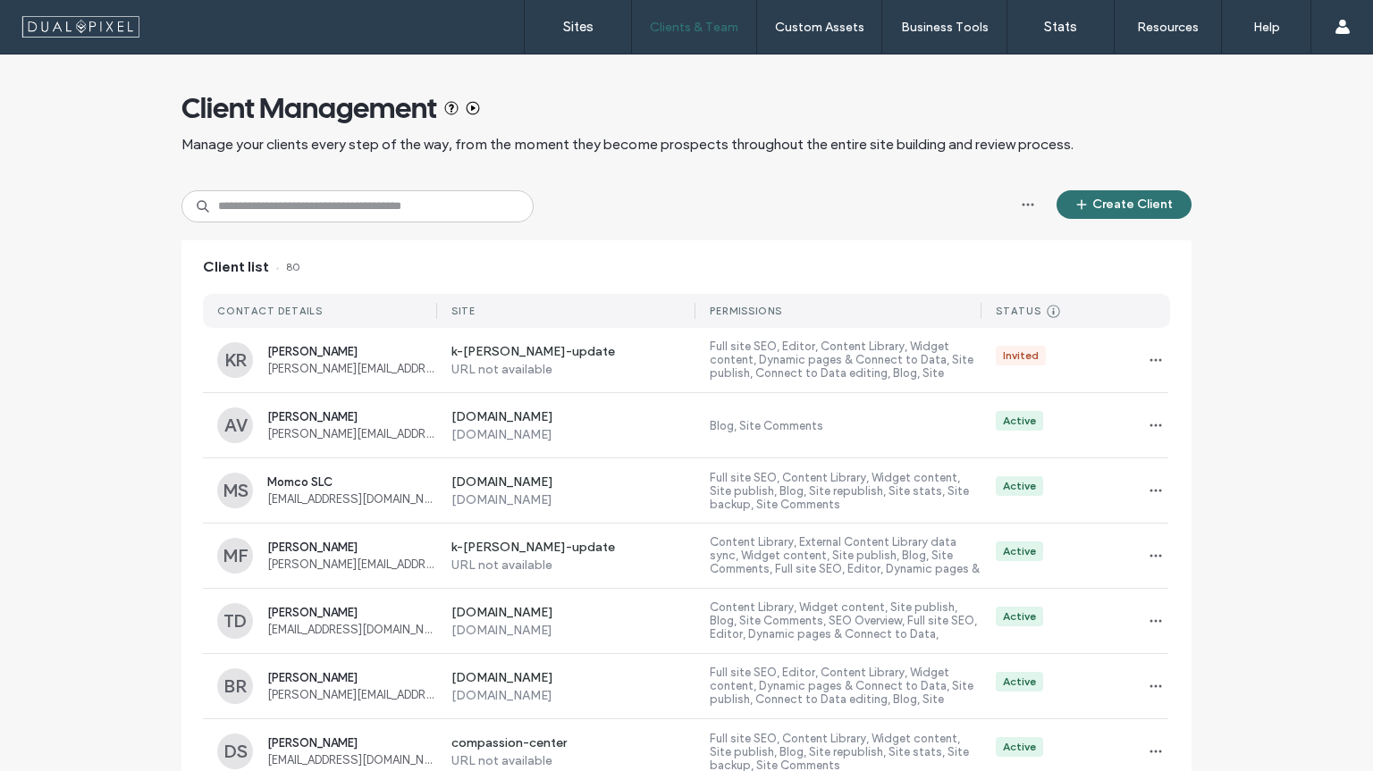
click at [594, 34] on link "Sites" at bounding box center [578, 27] width 106 height 54
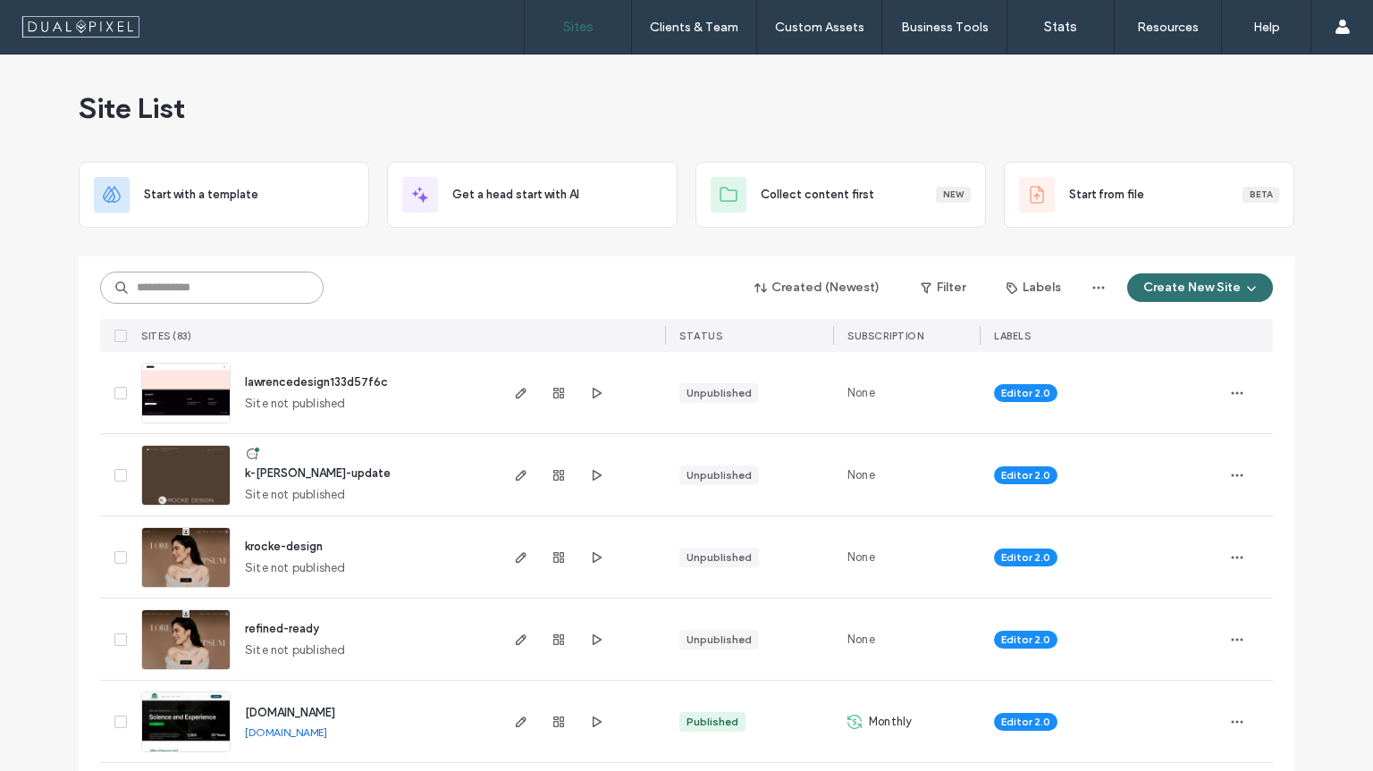
click at [164, 279] on input at bounding box center [211, 288] width 223 height 32
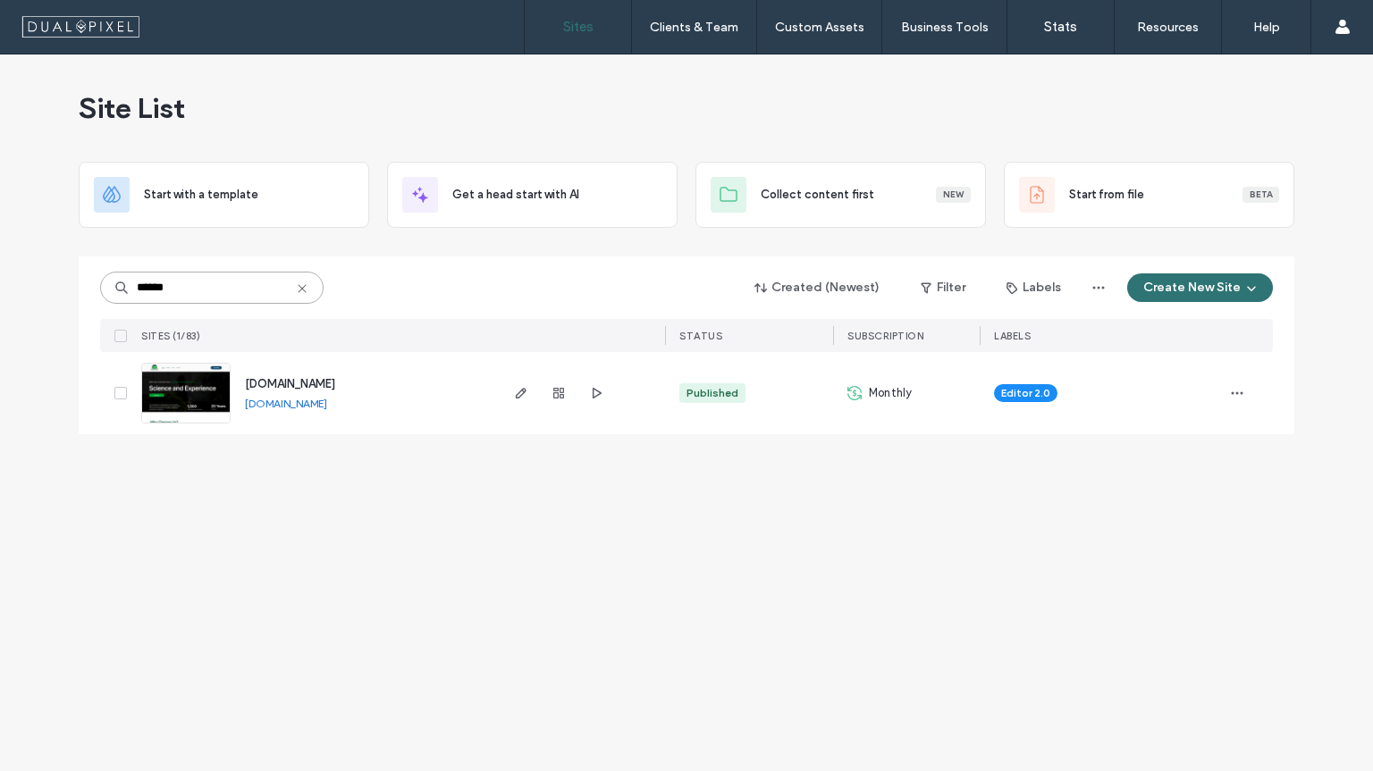
type input "******"
click at [297, 381] on span "www.proturfgrasssolutions.com" at bounding box center [290, 383] width 90 height 13
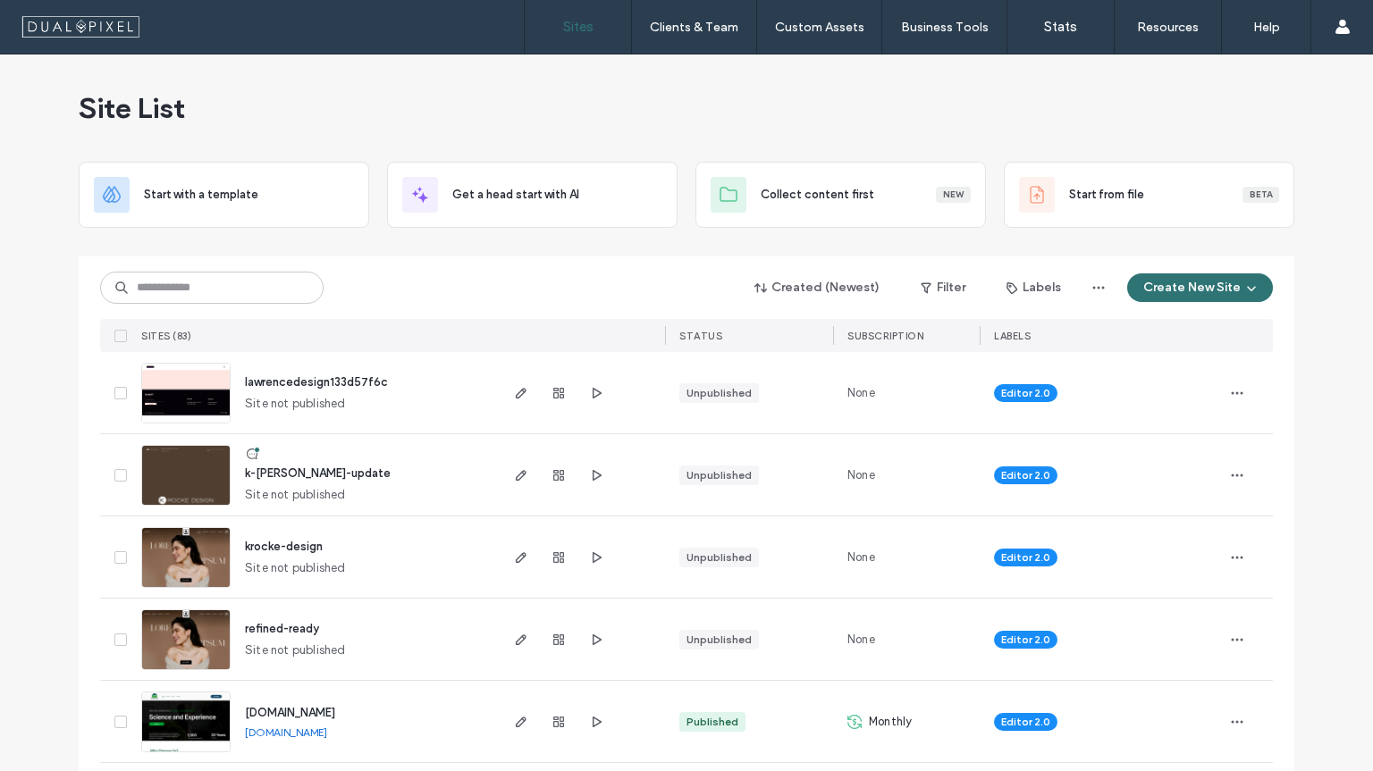
click at [678, 63] on link "Client Management" at bounding box center [731, 73] width 172 height 37
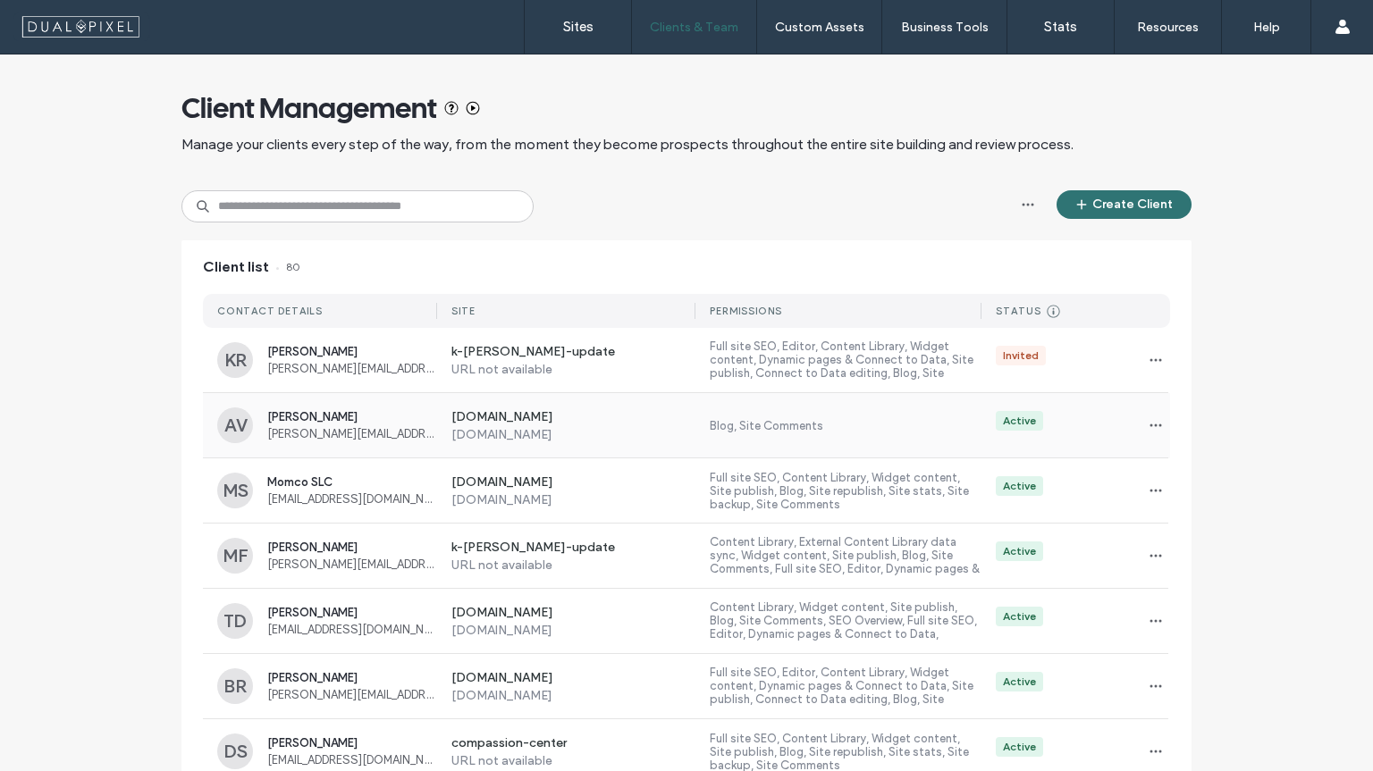
click at [345, 419] on span "Adam VanDyke" at bounding box center [352, 416] width 170 height 13
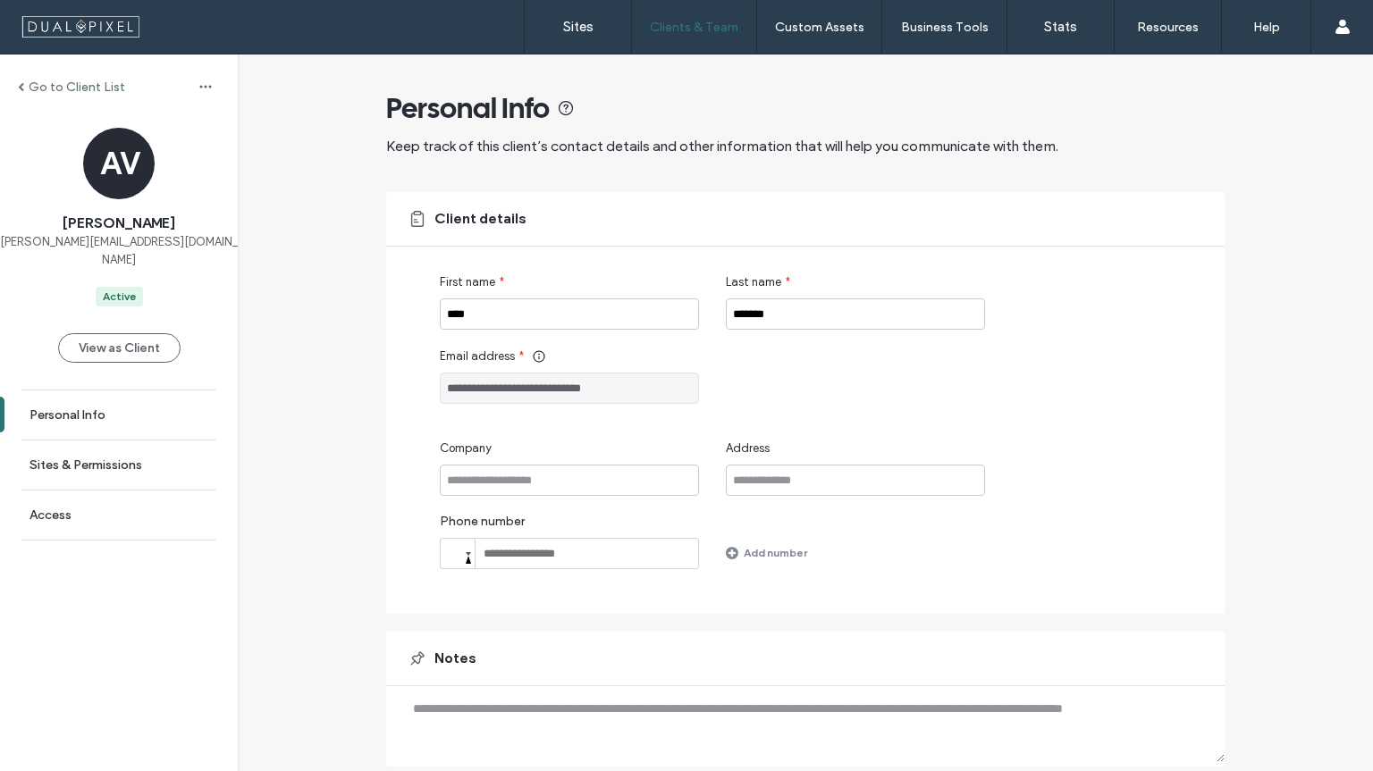
drag, startPoint x: 629, startPoint y: 382, endPoint x: 429, endPoint y: 373, distance: 200.4
click at [429, 373] on div "**********" at bounding box center [805, 403] width 838 height 422
click at [599, 21] on link "Sites" at bounding box center [578, 27] width 106 height 54
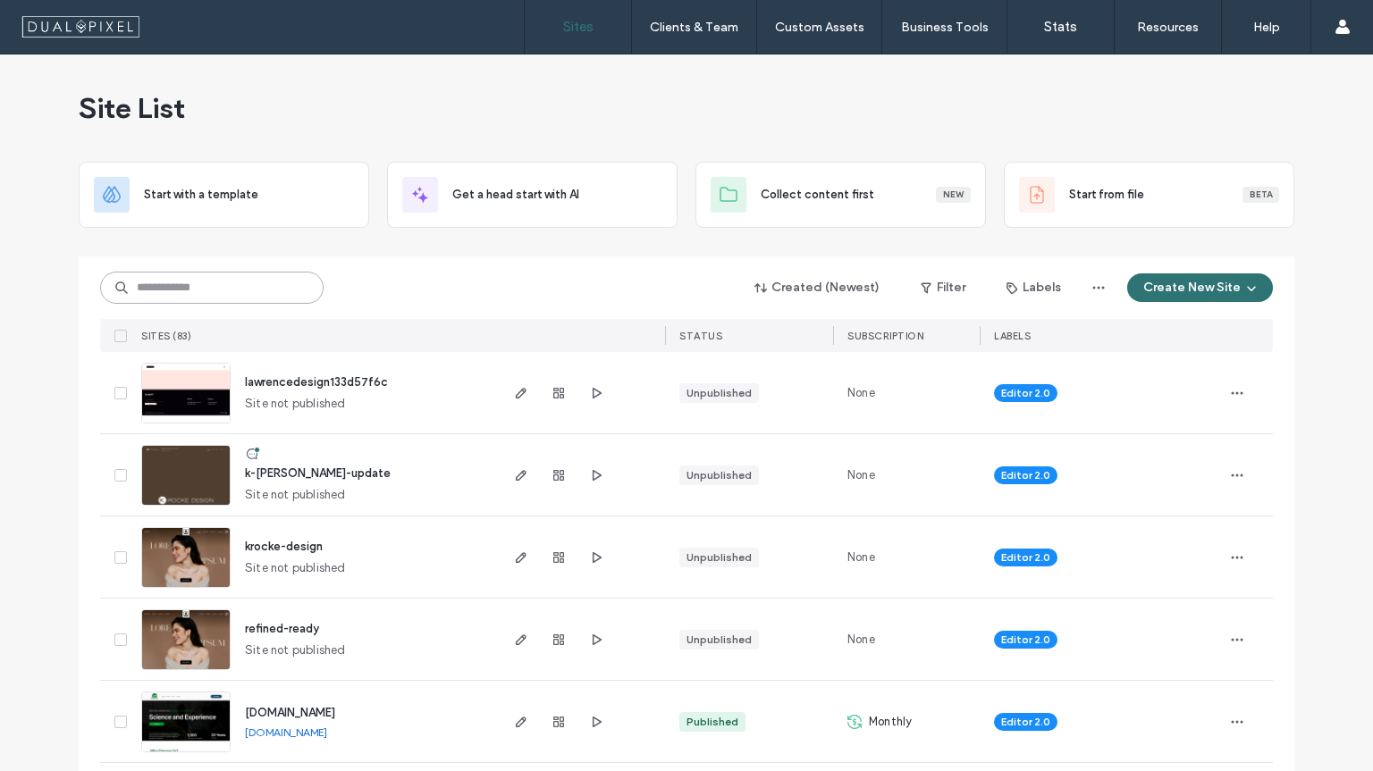
click at [195, 289] on input at bounding box center [211, 288] width 223 height 32
type input "***"
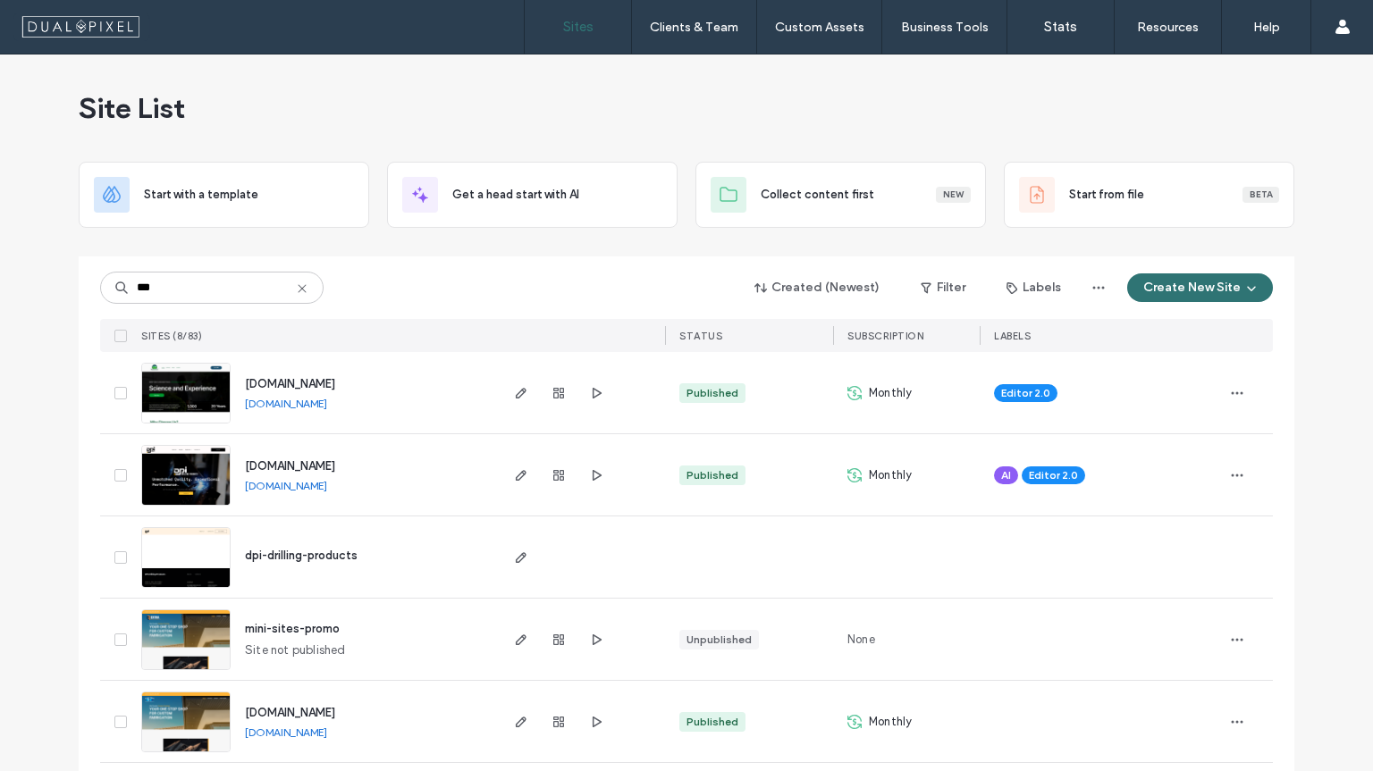
click at [551, 109] on div "Site List" at bounding box center [686, 108] width 1215 height 107
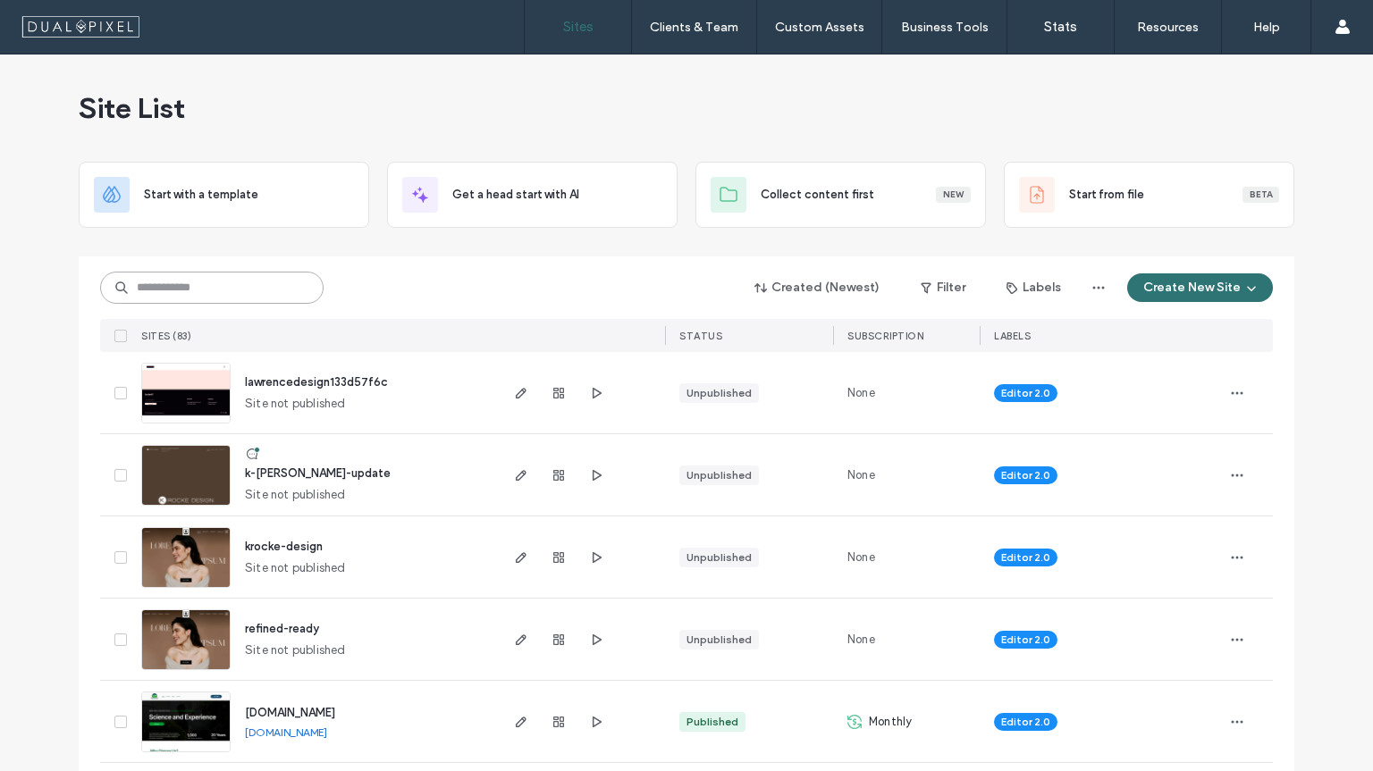
click at [146, 292] on input at bounding box center [211, 288] width 223 height 32
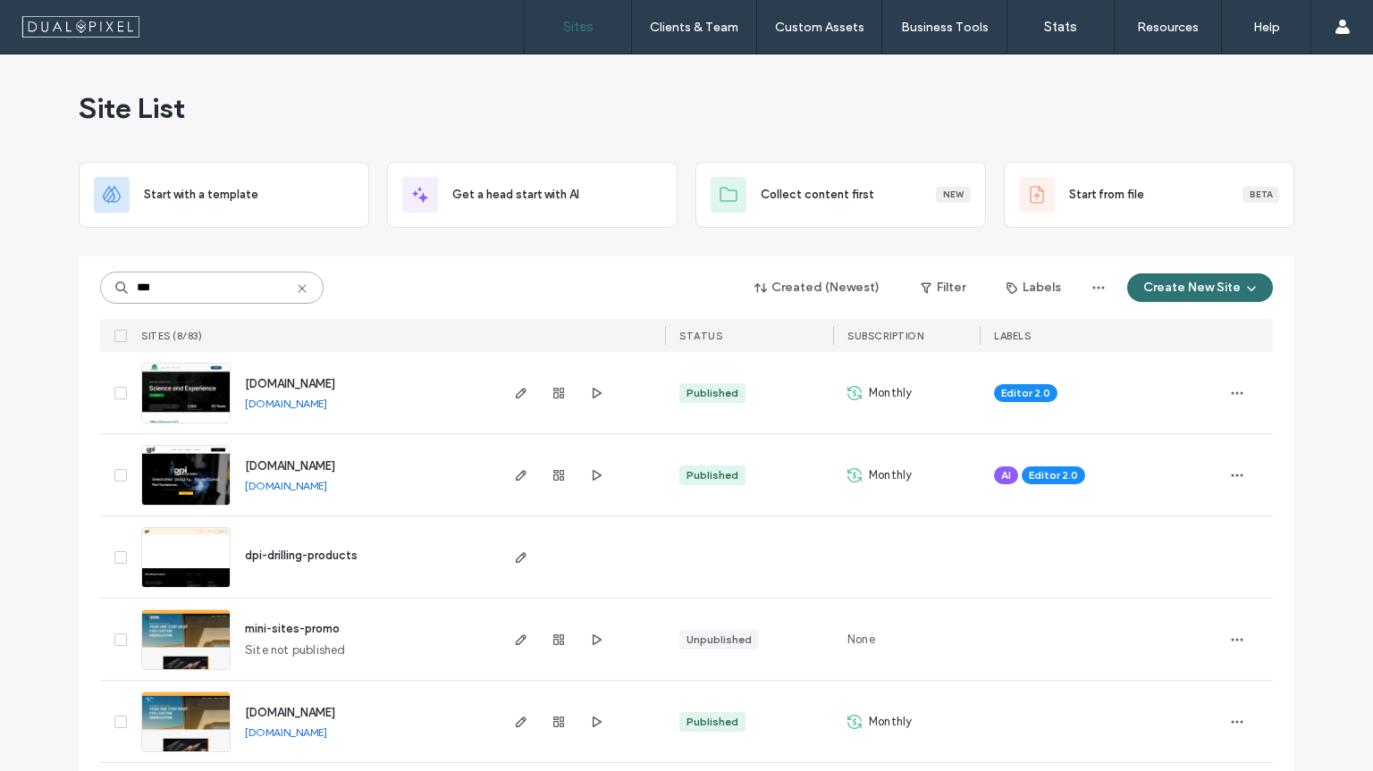
type input "***"
click at [331, 385] on span "www.proturfgrasssolutions.com" at bounding box center [290, 383] width 90 height 13
